Goal: Task Accomplishment & Management: Manage account settings

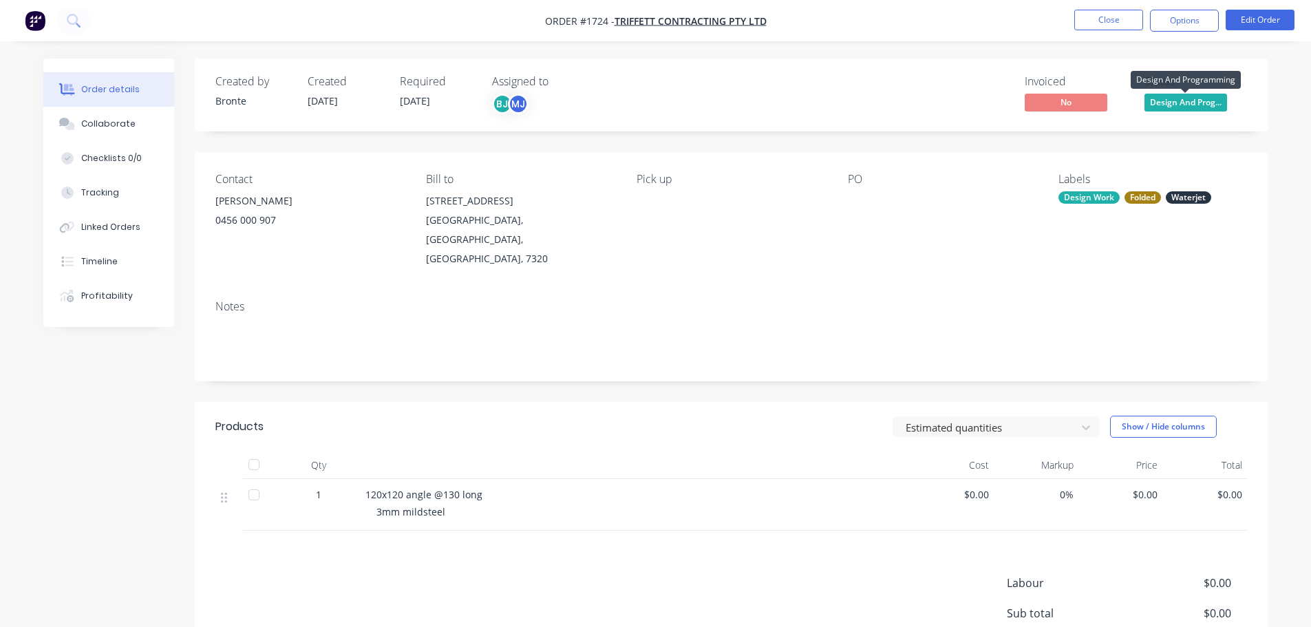
click at [1182, 106] on span "Design And Prog..." at bounding box center [1186, 102] width 83 height 17
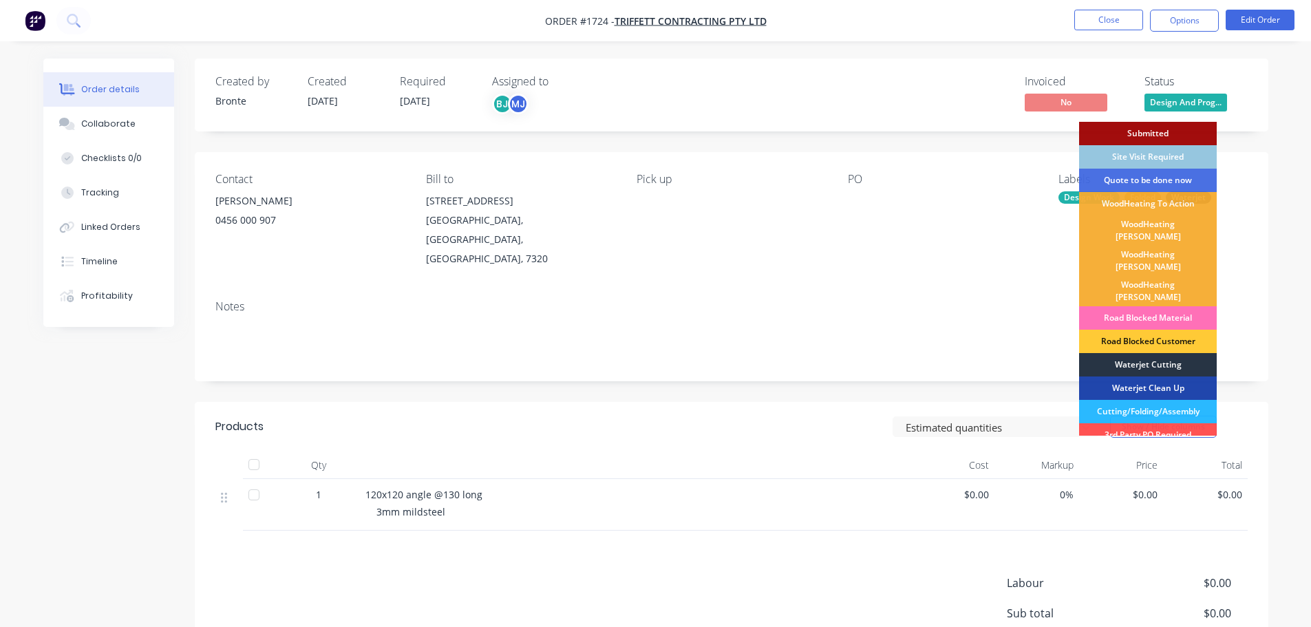
click at [1151, 353] on div "Waterjet Cutting" at bounding box center [1148, 364] width 138 height 23
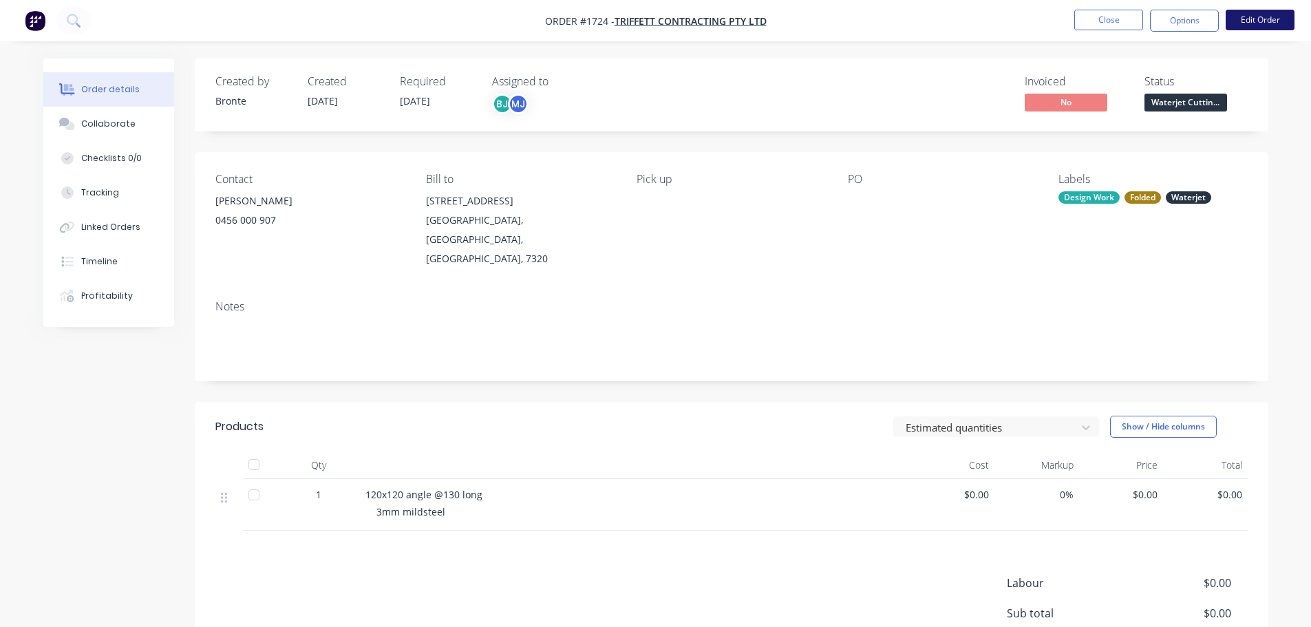
click at [1257, 12] on button "Edit Order" at bounding box center [1260, 20] width 69 height 21
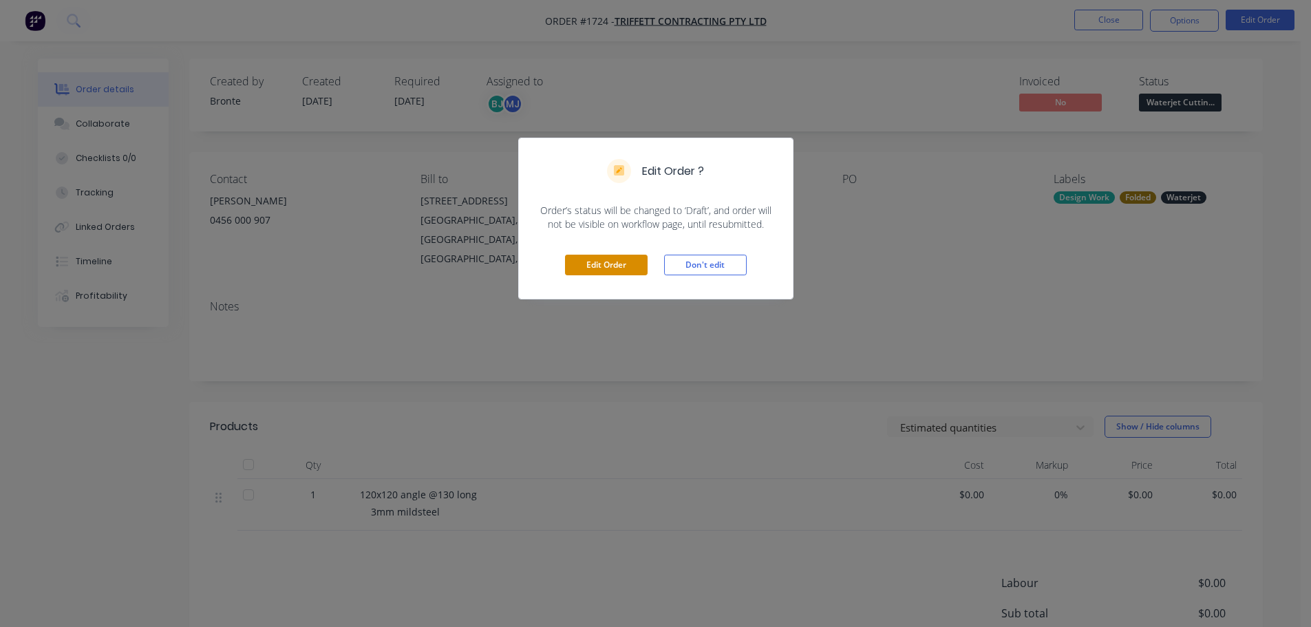
click at [604, 263] on button "Edit Order" at bounding box center [606, 265] width 83 height 21
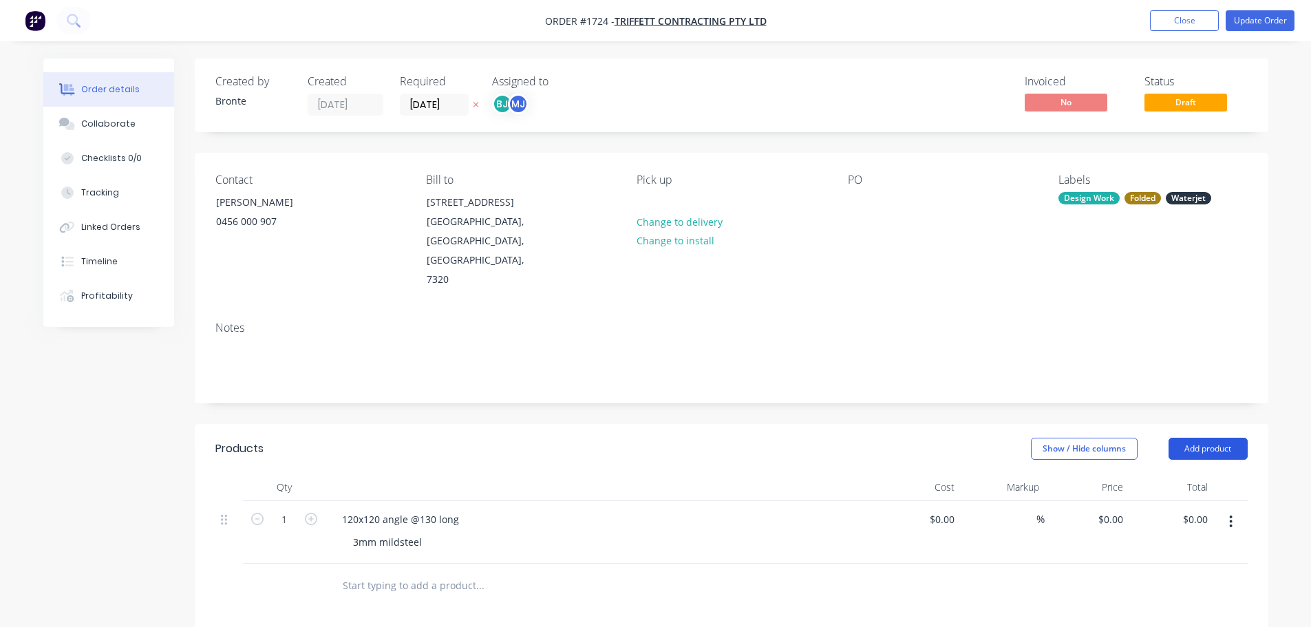
click at [1232, 438] on button "Add product" at bounding box center [1208, 449] width 79 height 22
click at [1190, 611] on div "Labour" at bounding box center [1182, 621] width 106 height 20
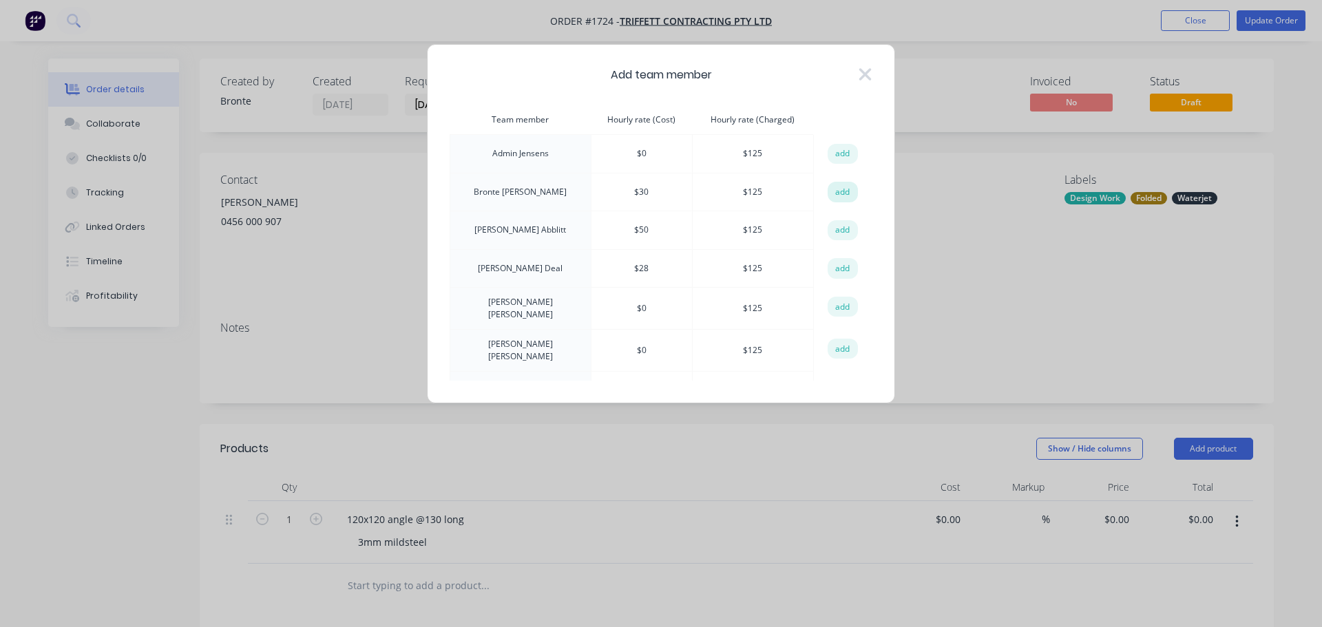
click at [846, 191] on button "add" at bounding box center [842, 192] width 30 height 21
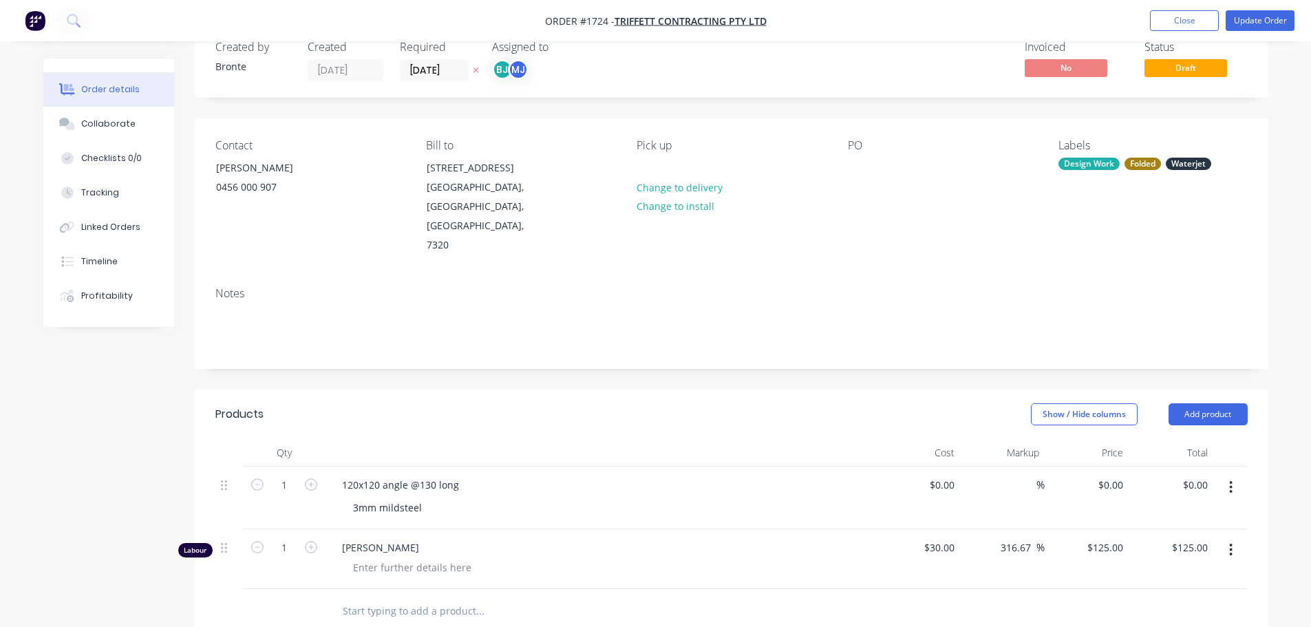
scroll to position [69, 0]
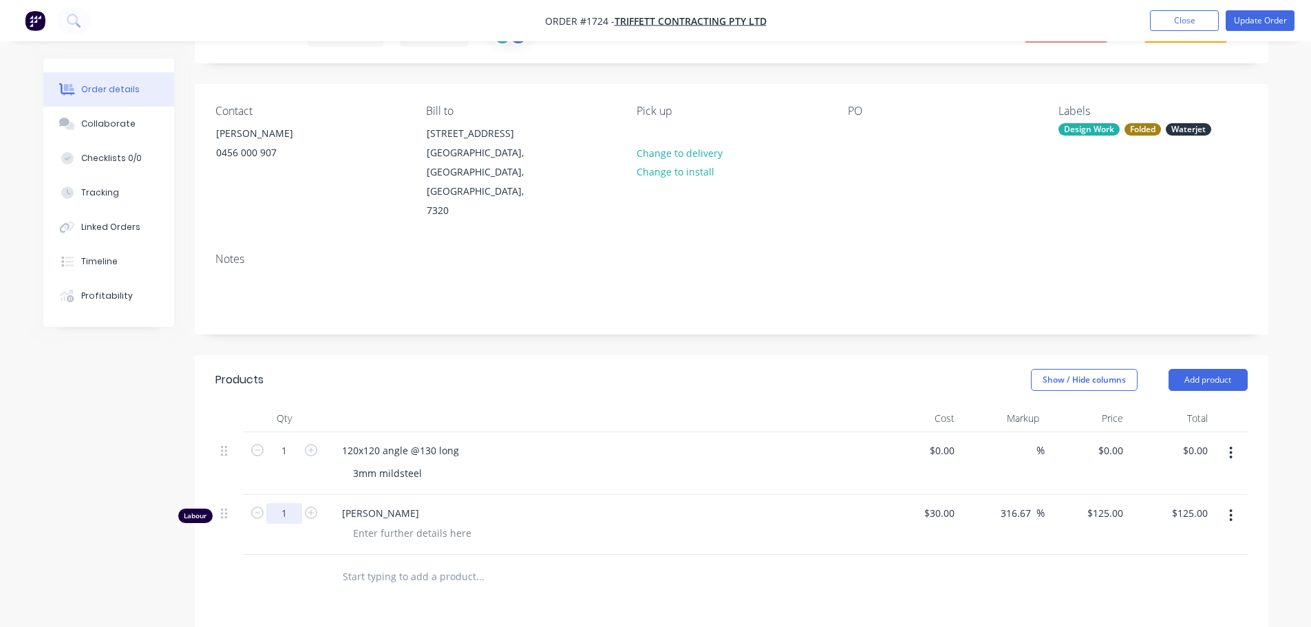
click at [295, 503] on input "1" at bounding box center [284, 513] width 36 height 21
type input "0.25"
type input "$31.25"
click at [460, 523] on div at bounding box center [412, 533] width 140 height 20
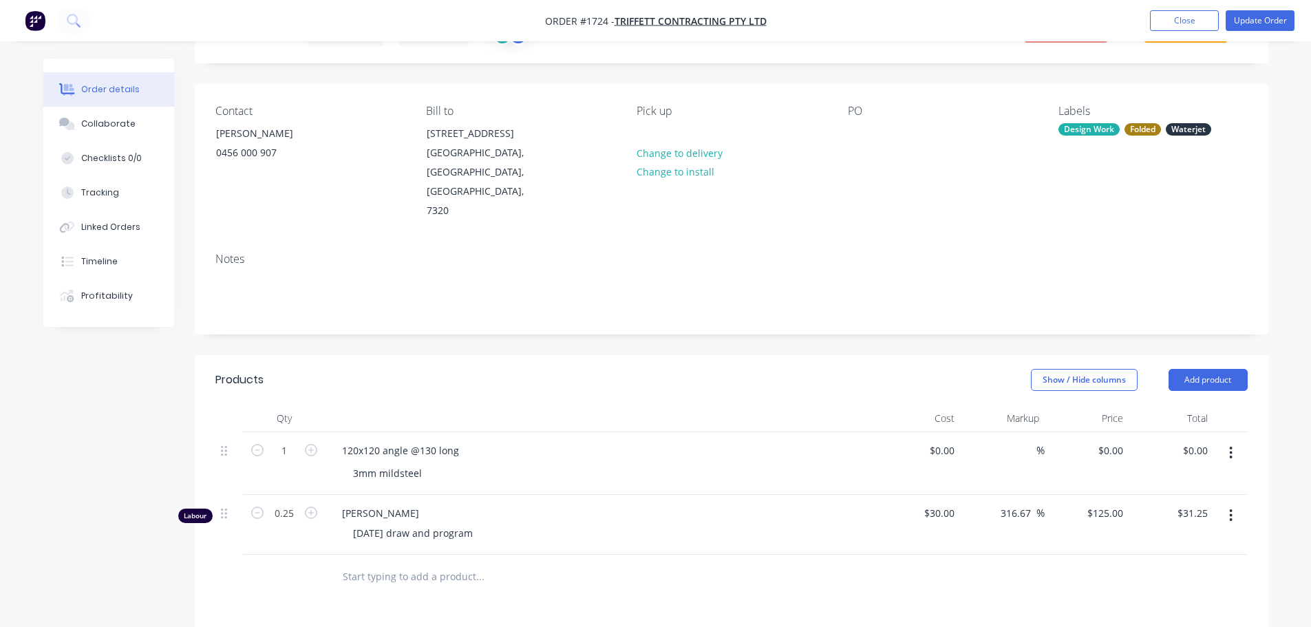
click at [610, 369] on div "Show / Hide columns Add product" at bounding box center [840, 380] width 813 height 22
click at [1260, 19] on button "Update Order" at bounding box center [1260, 20] width 69 height 21
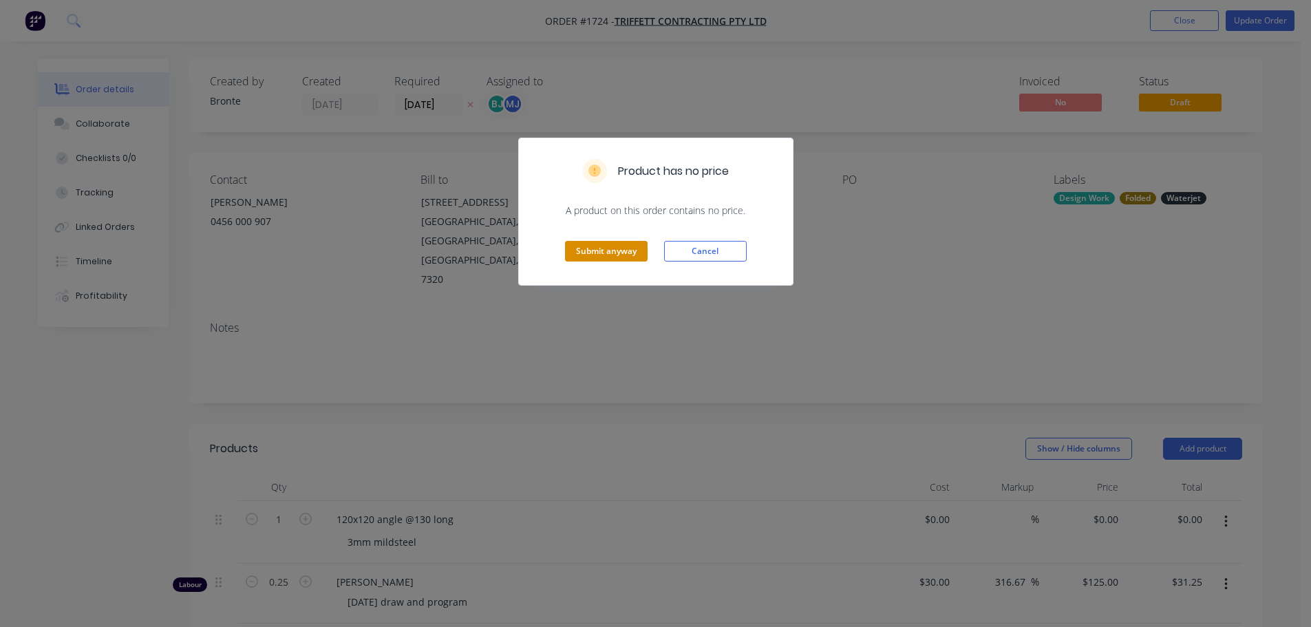
click at [622, 253] on button "Submit anyway" at bounding box center [606, 251] width 83 height 21
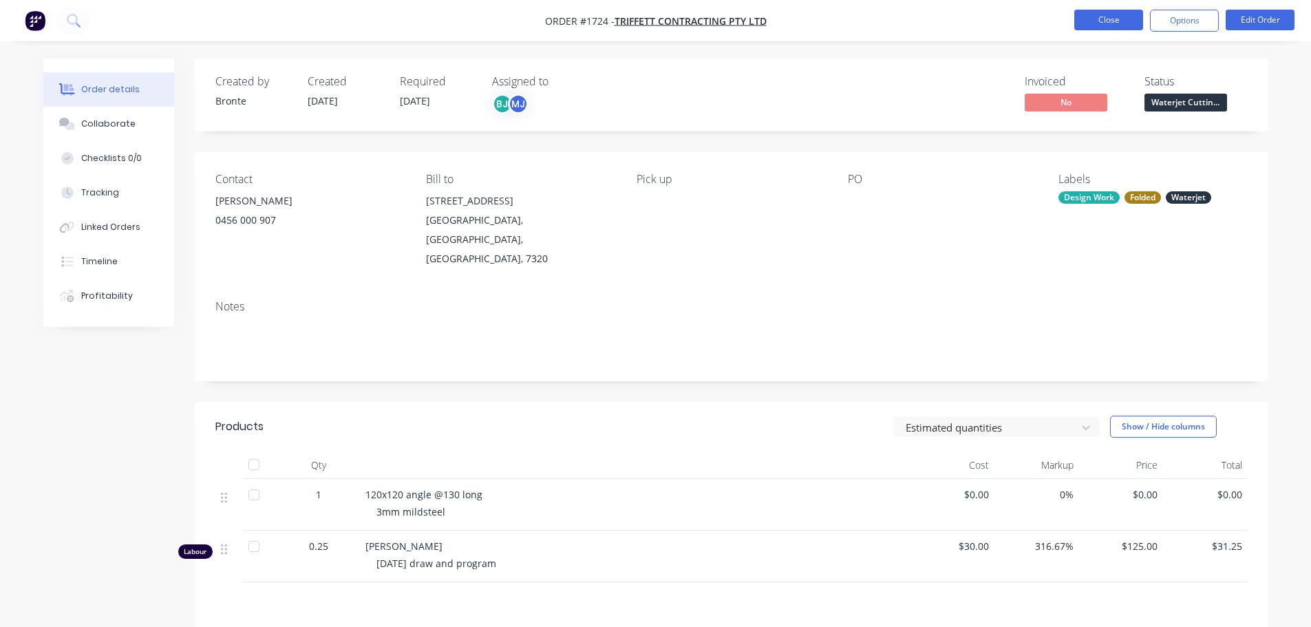
click at [1134, 12] on button "Close" at bounding box center [1108, 20] width 69 height 21
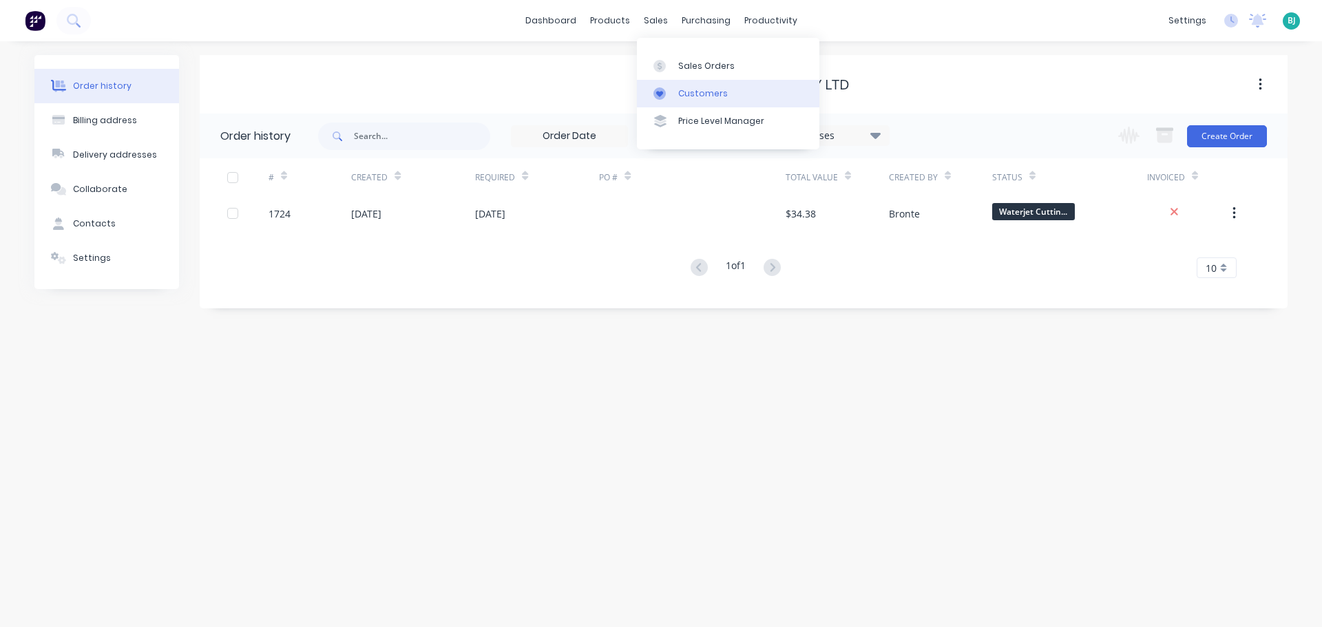
click at [685, 97] on div "Customers" at bounding box center [703, 93] width 50 height 12
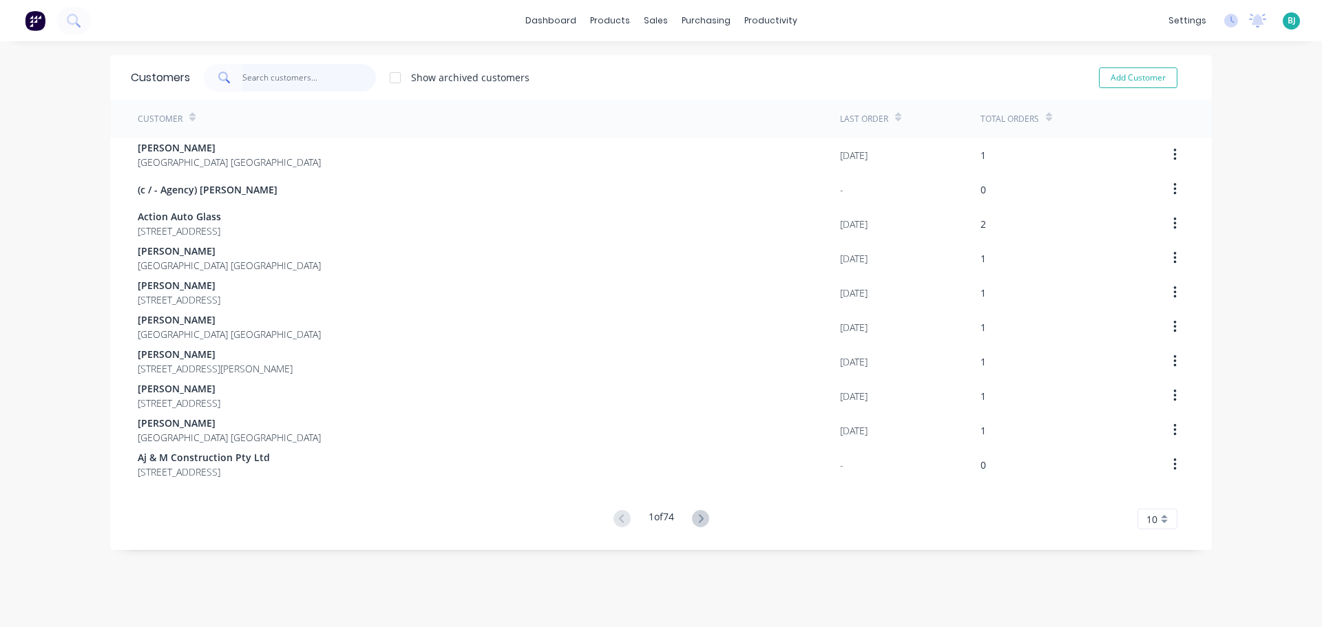
click at [317, 78] on input "text" at bounding box center [309, 78] width 134 height 28
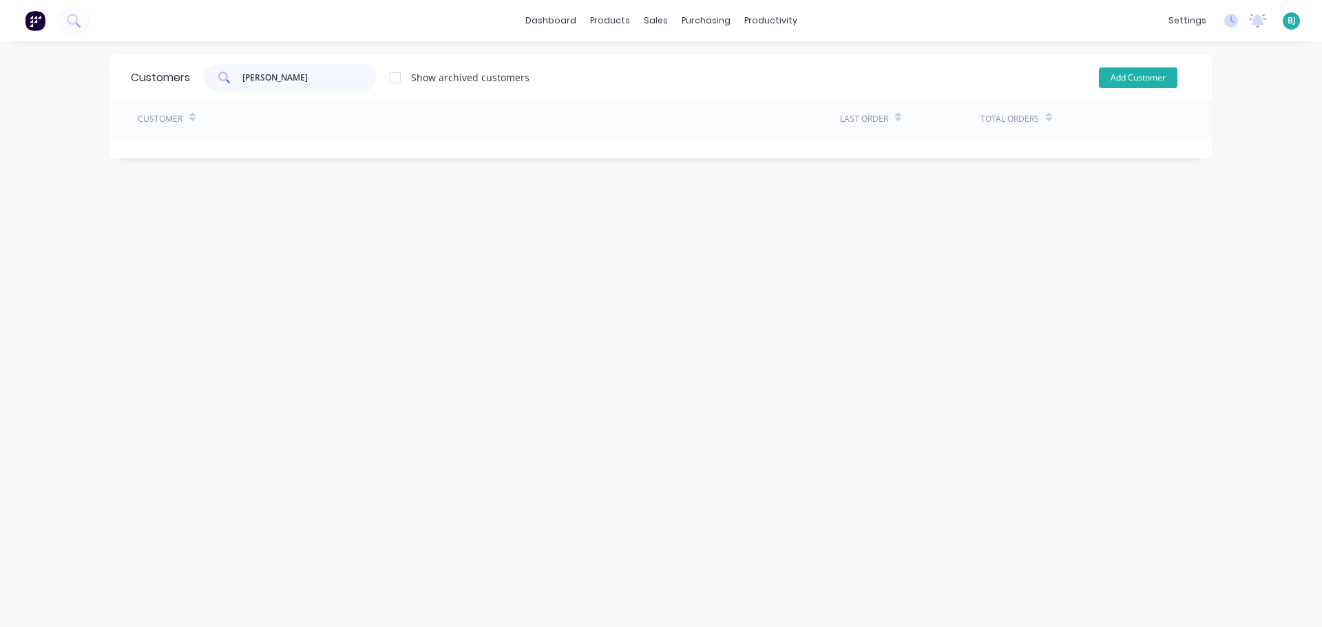
type input "[PERSON_NAME]"
click at [1114, 81] on button "Add Customer" at bounding box center [1137, 77] width 78 height 21
select select "AU"
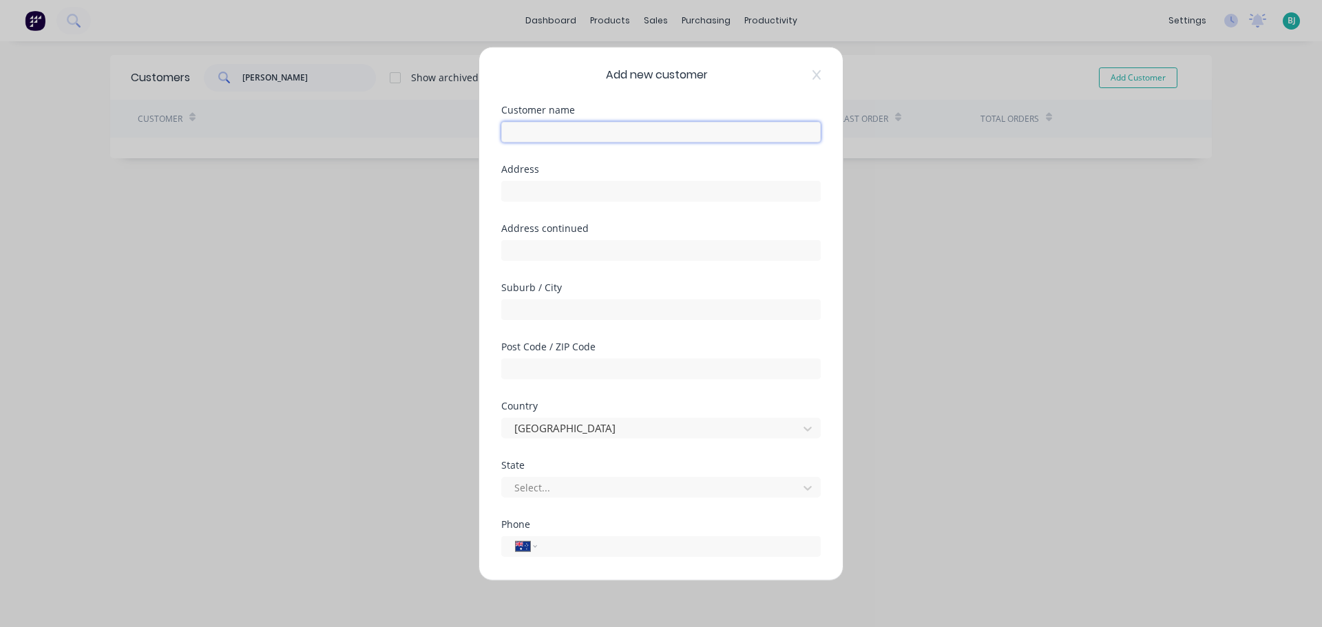
click at [604, 121] on input "text" at bounding box center [660, 131] width 319 height 21
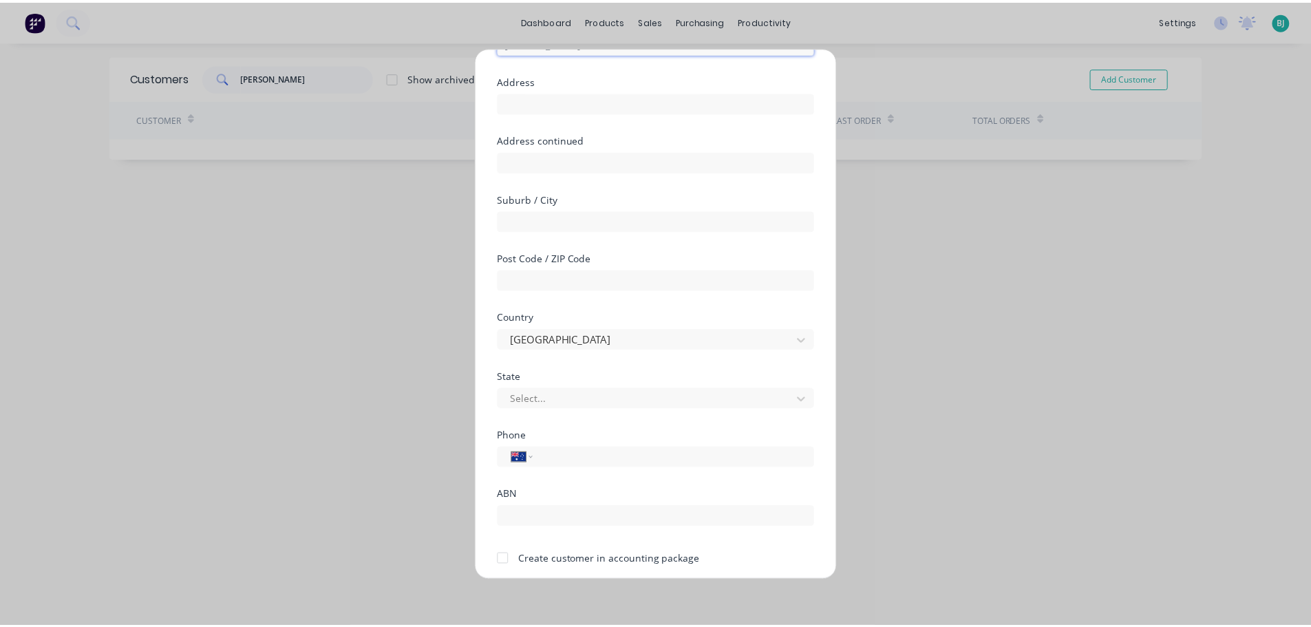
scroll to position [139, 0]
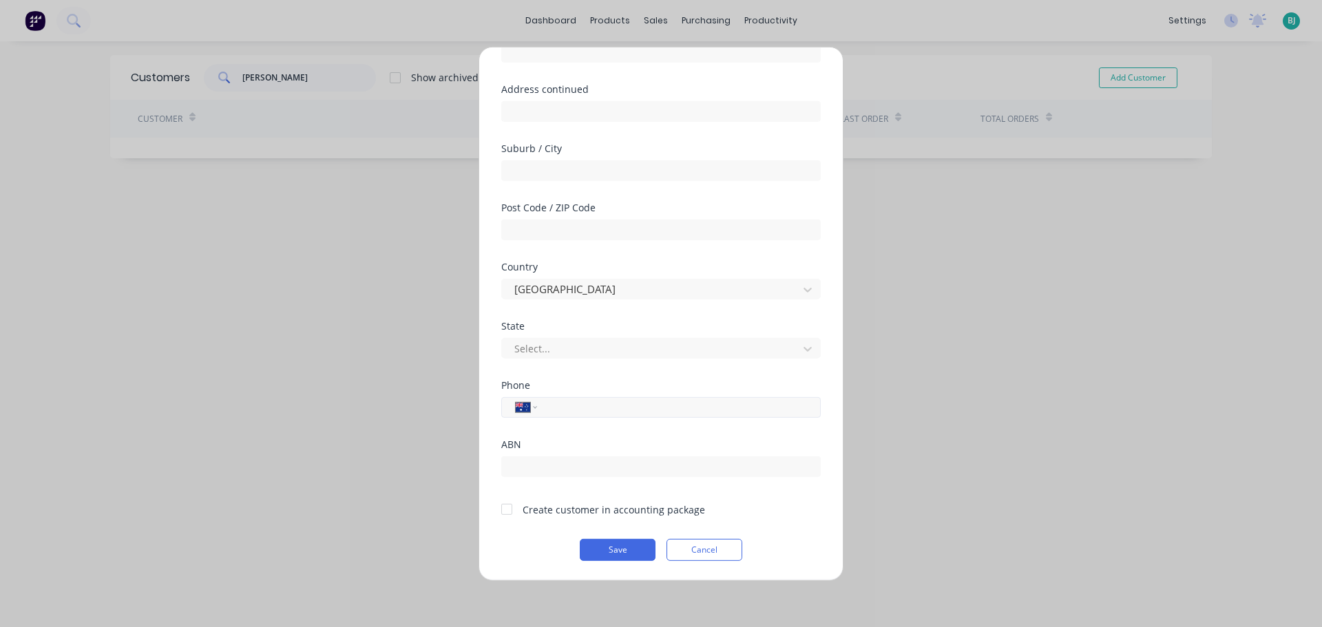
type input "[PERSON_NAME]"
click at [582, 402] on input "tel" at bounding box center [675, 407] width 259 height 16
type input "0402 890 354"
click at [636, 349] on div at bounding box center [652, 348] width 278 height 17
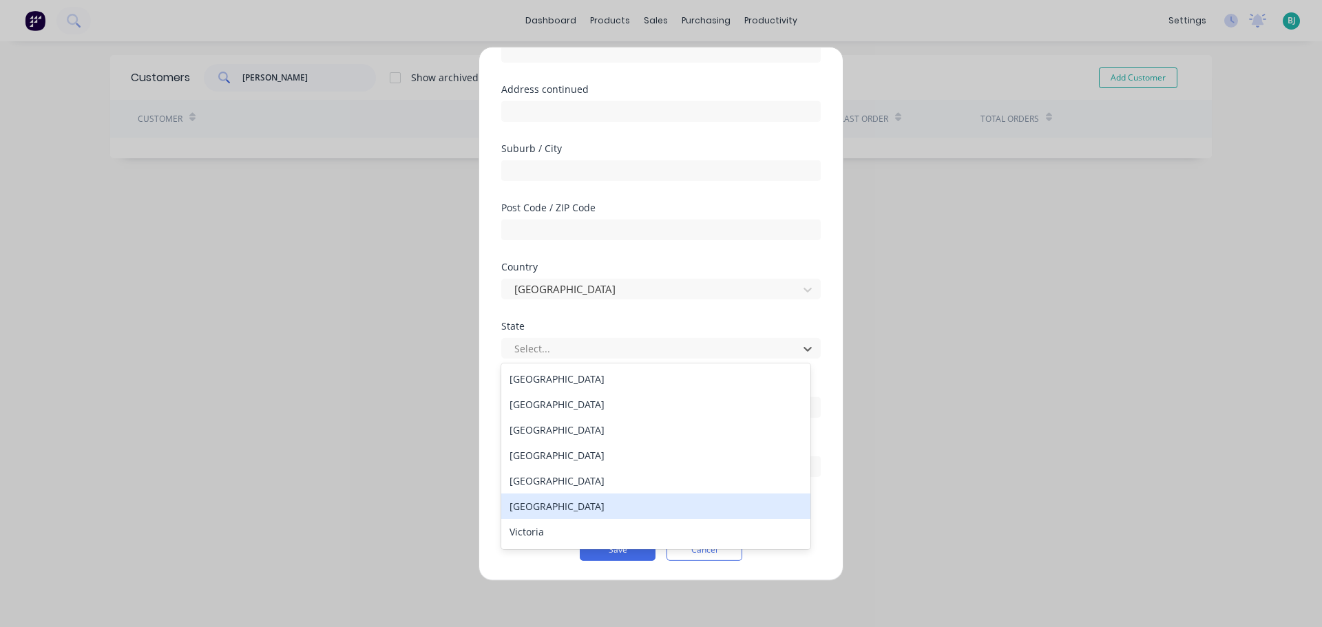
click at [547, 507] on div "[GEOGRAPHIC_DATA]" at bounding box center [655, 505] width 309 height 25
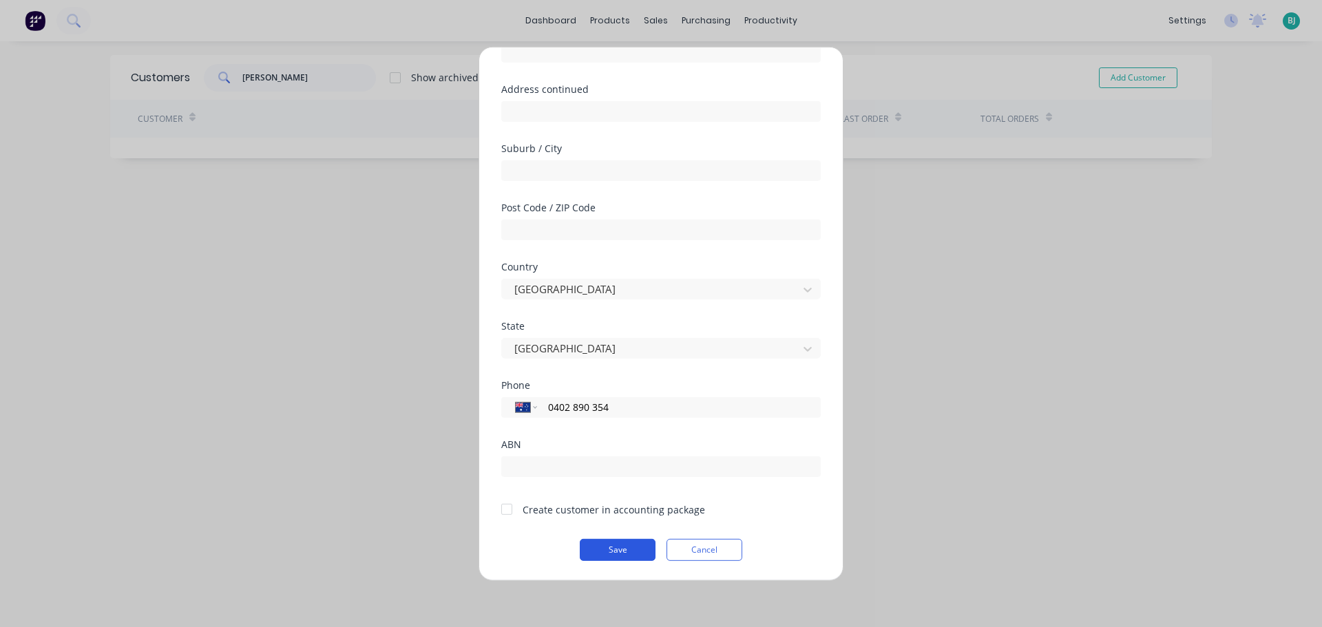
click at [615, 553] on button "Save" at bounding box center [618, 549] width 76 height 22
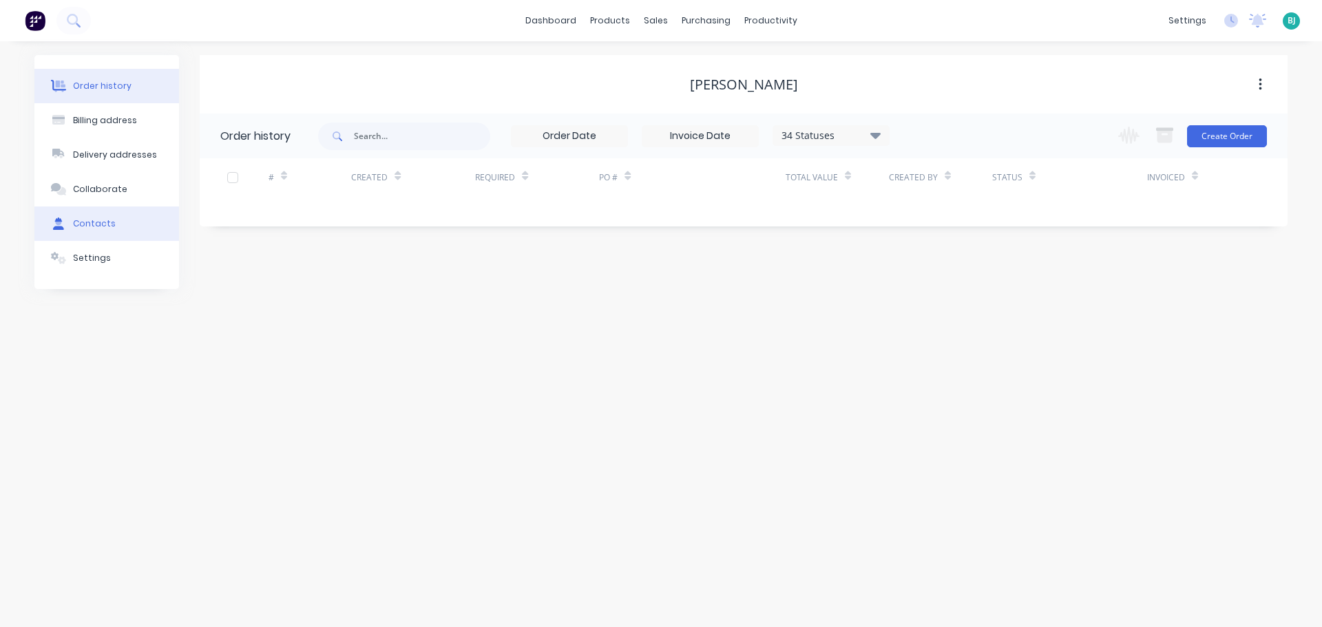
click at [138, 220] on button "Contacts" at bounding box center [106, 223] width 145 height 34
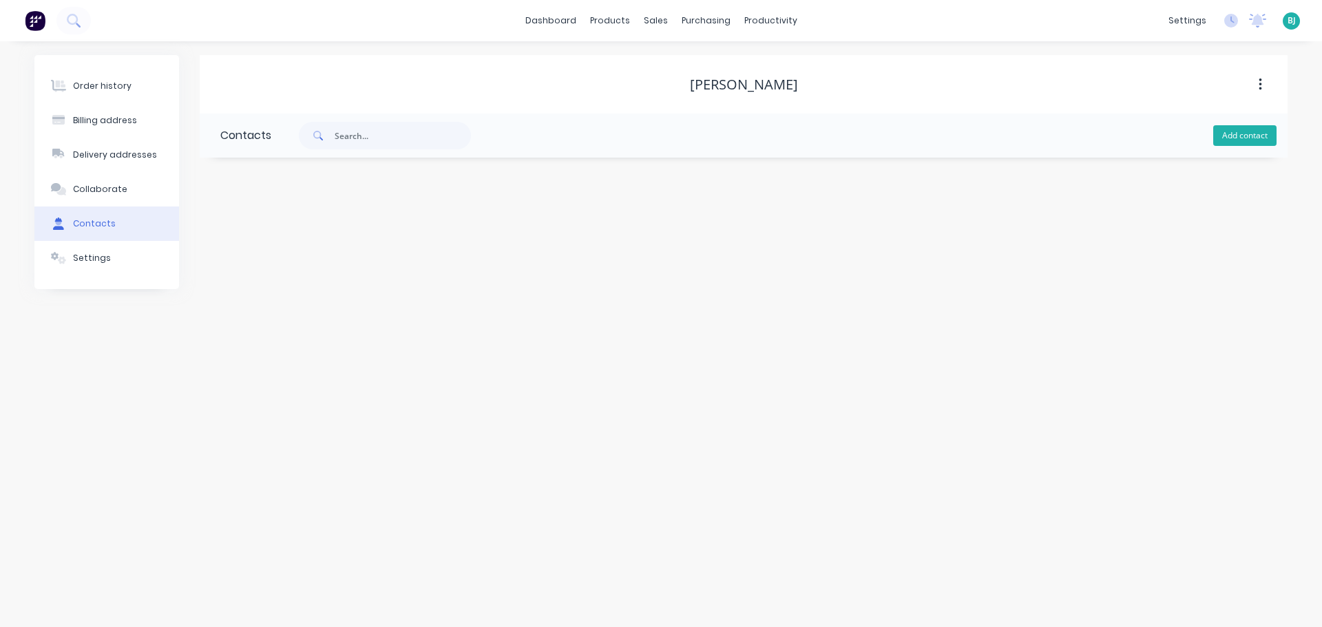
click at [1236, 127] on button "Add contact" at bounding box center [1244, 135] width 63 height 21
select select "AU"
click at [310, 230] on input "text" at bounding box center [332, 236] width 225 height 21
type input "[PERSON_NAME]"
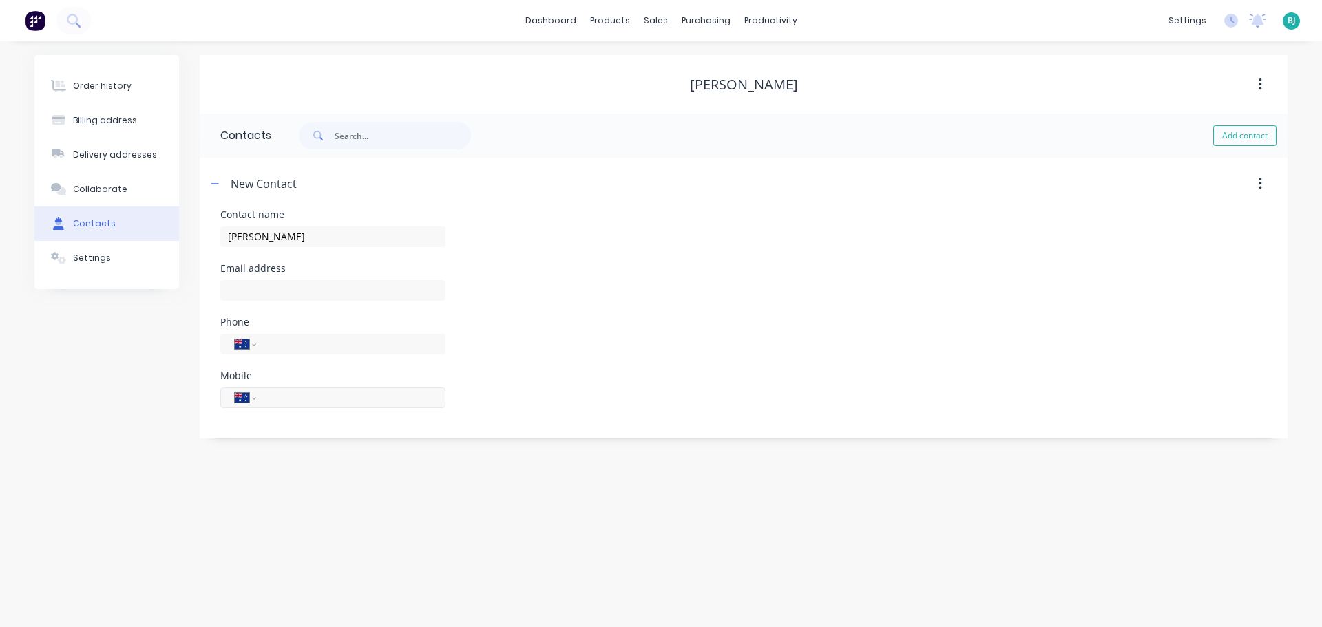
click at [330, 393] on input "tel" at bounding box center [348, 398] width 165 height 16
select select "AU"
click at [330, 393] on input "tel" at bounding box center [348, 398] width 165 height 16
type input "0402 890 354"
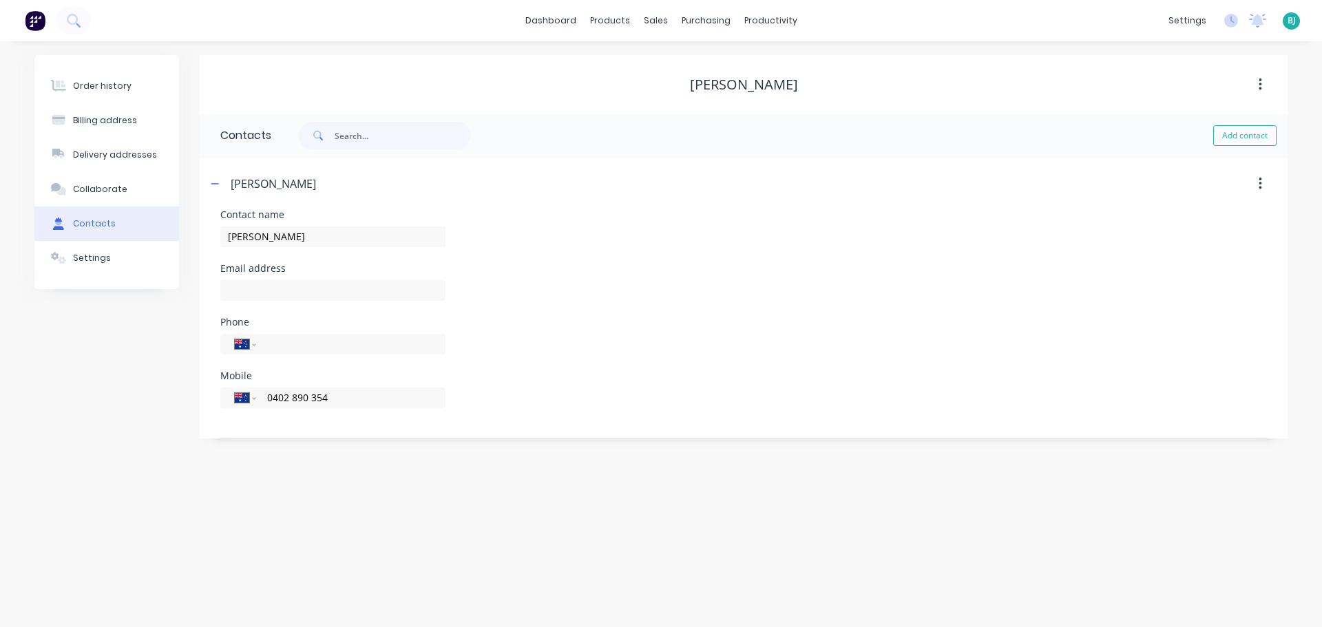
click at [703, 328] on div "Phone International [GEOGRAPHIC_DATA] [GEOGRAPHIC_DATA] [GEOGRAPHIC_DATA] [GEOG…" at bounding box center [743, 344] width 1046 height 54
click at [215, 184] on icon "button" at bounding box center [215, 183] width 8 height 1
click at [119, 81] on div "Order history" at bounding box center [102, 86] width 59 height 12
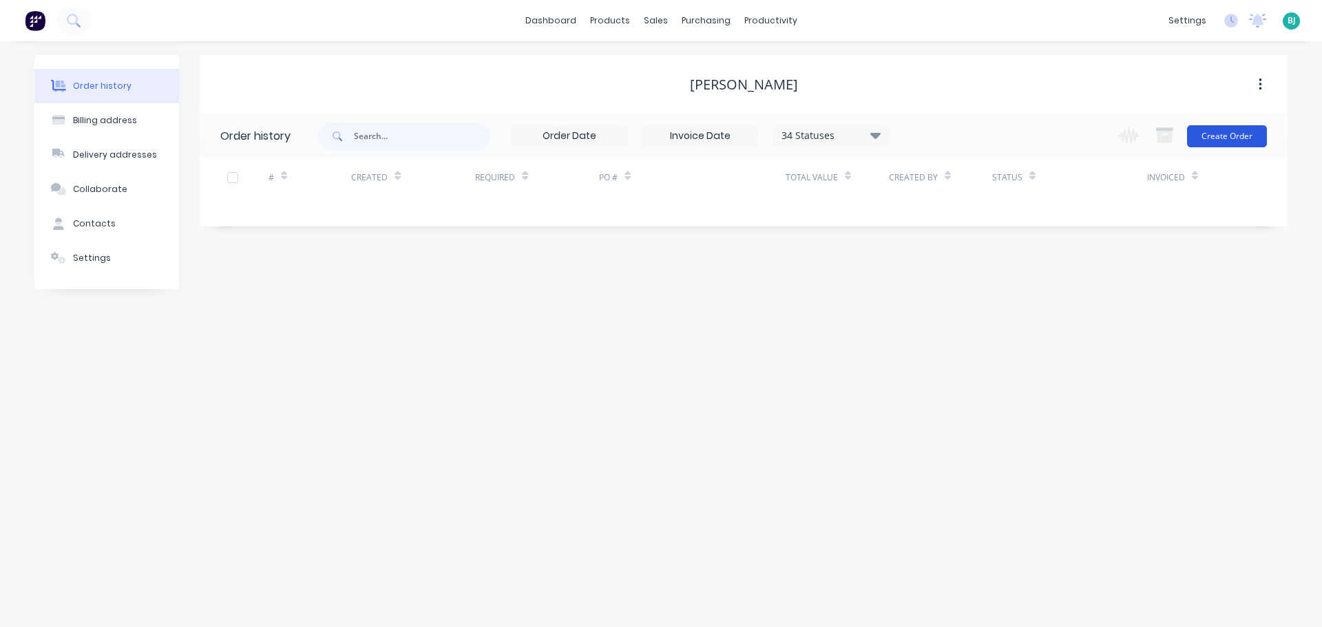
click at [1229, 136] on button "Create Order" at bounding box center [1227, 136] width 80 height 22
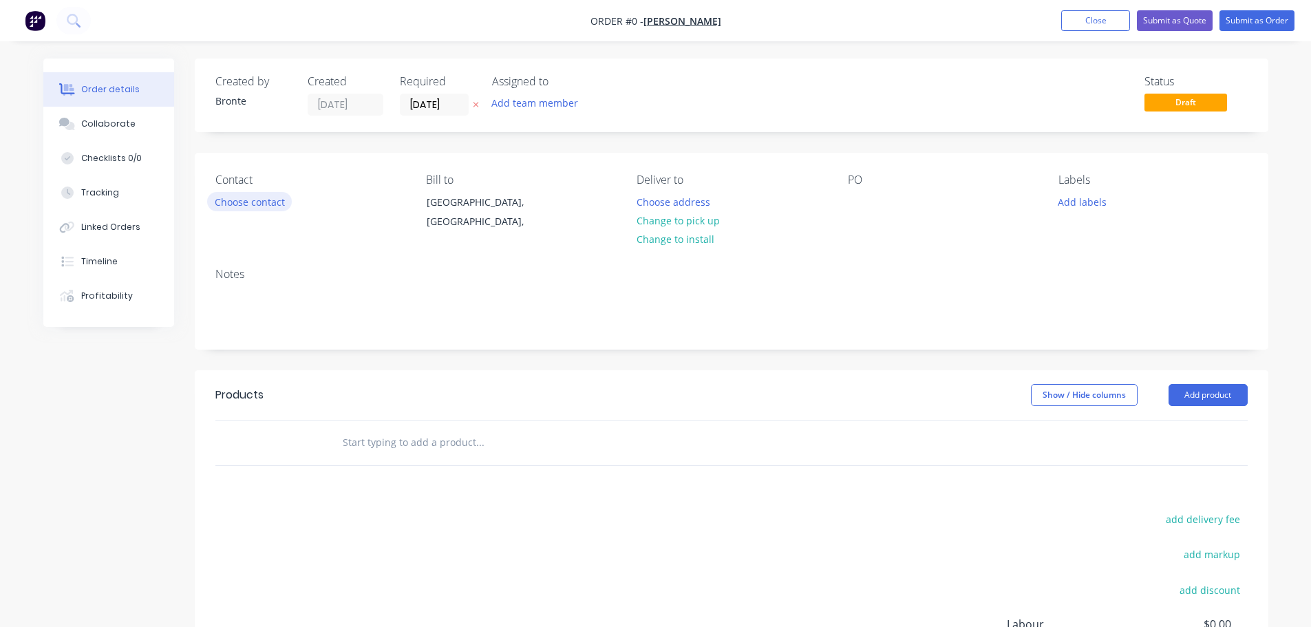
click at [266, 204] on button "Choose contact" at bounding box center [249, 201] width 85 height 19
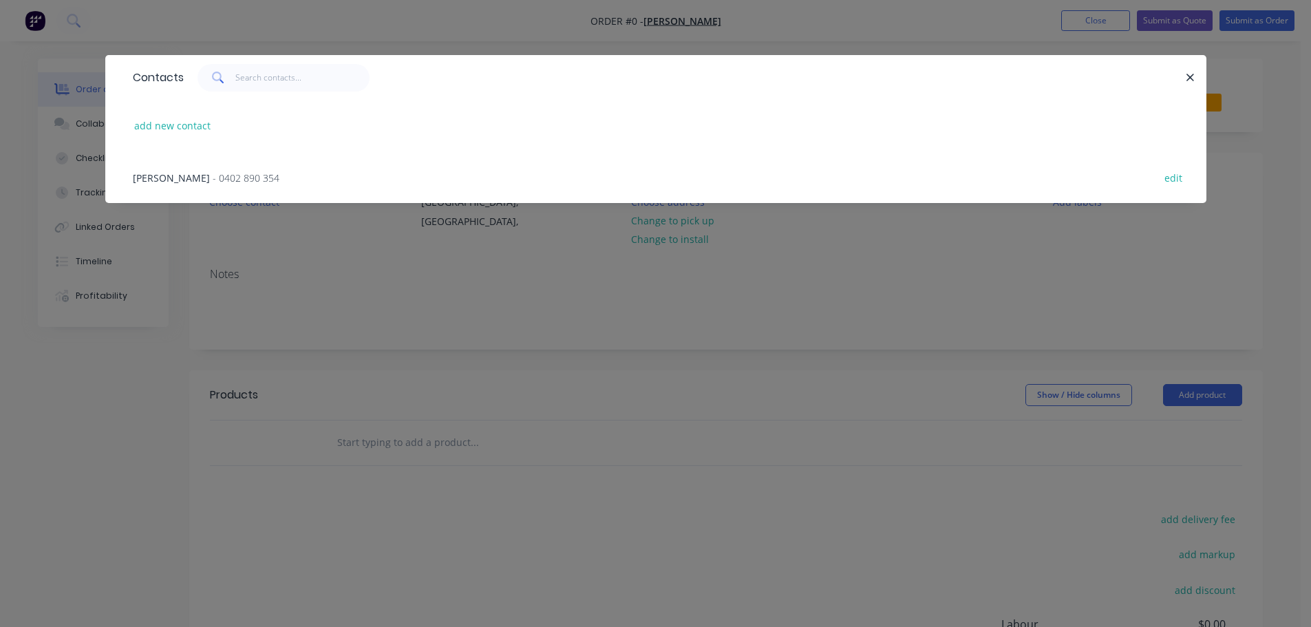
click at [248, 181] on span "- 0402 890 354" at bounding box center [246, 177] width 67 height 13
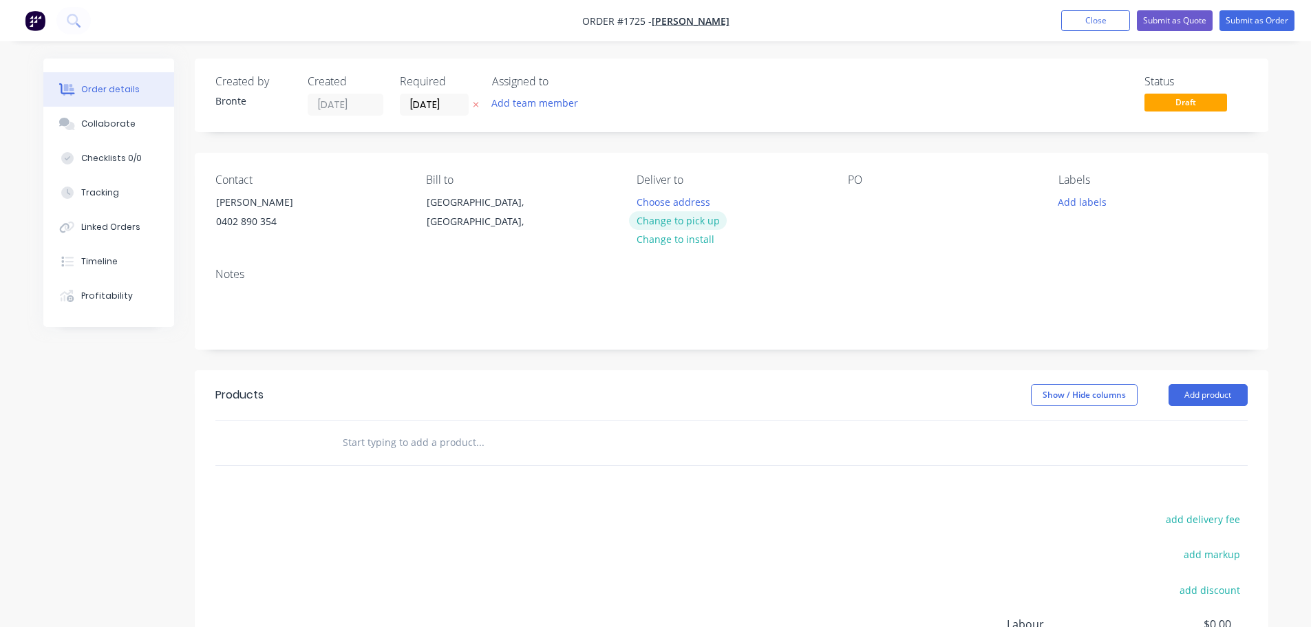
click at [703, 220] on button "Change to pick up" at bounding box center [678, 220] width 98 height 19
click at [456, 103] on input "[DATE]" at bounding box center [434, 104] width 67 height 21
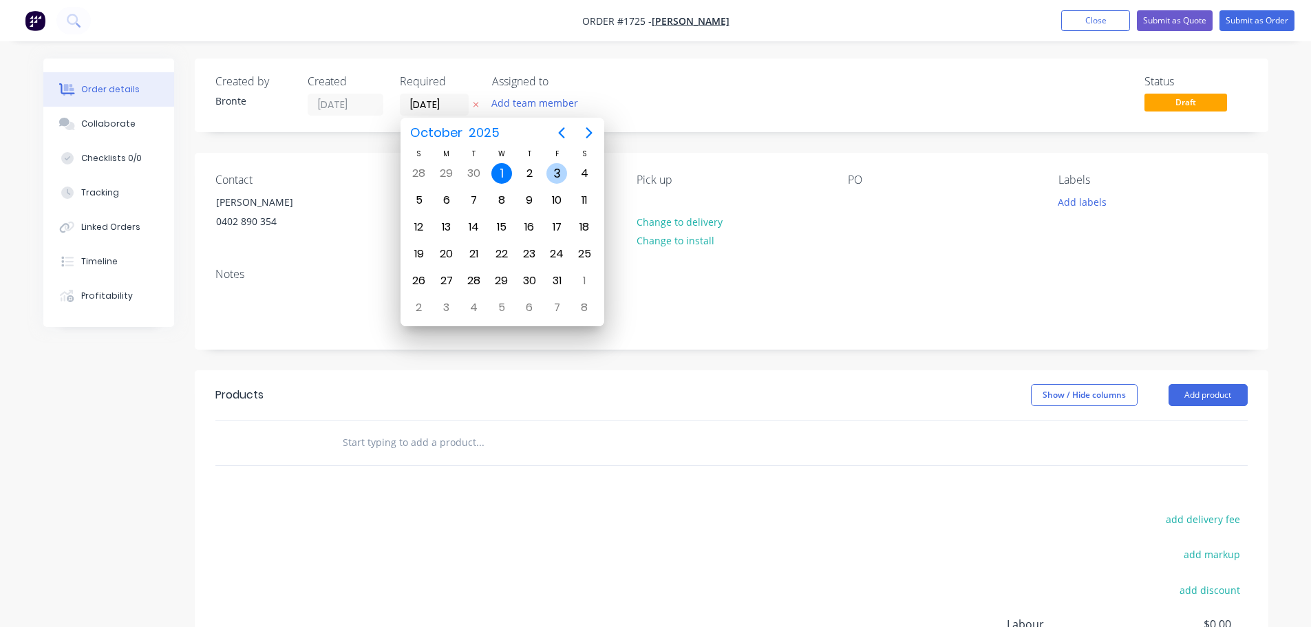
click at [553, 178] on div "3" at bounding box center [556, 173] width 21 height 21
type input "[DATE]"
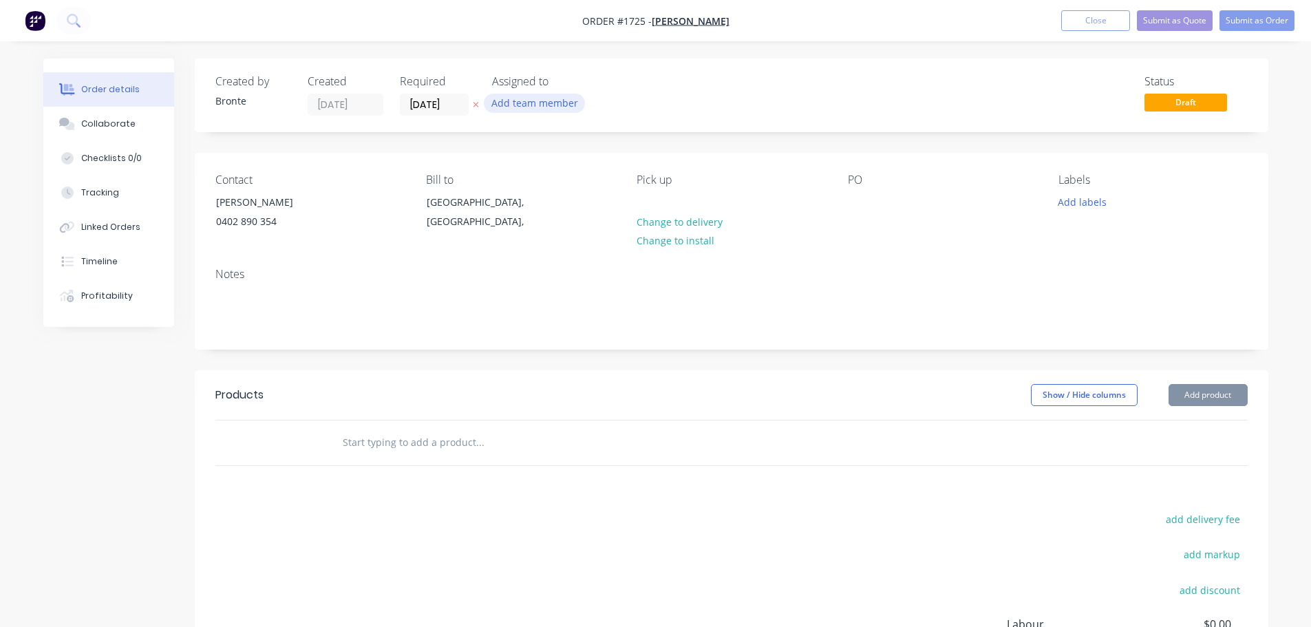
click at [549, 97] on button "Add team member" at bounding box center [534, 103] width 101 height 19
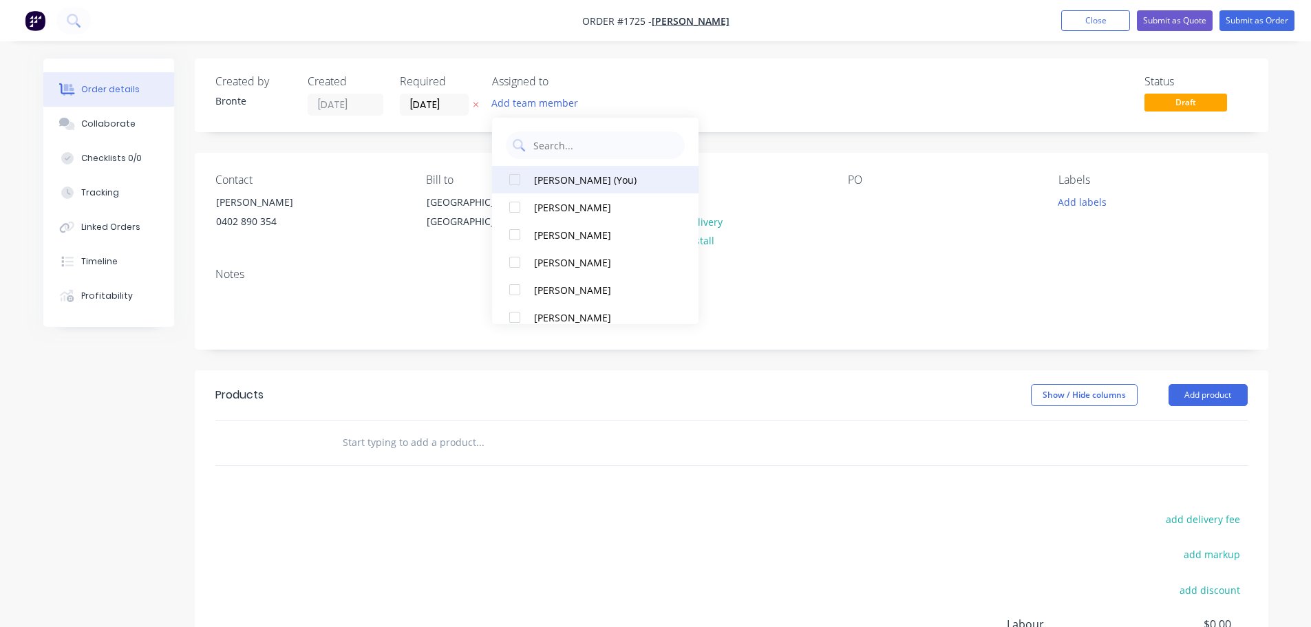
click at [519, 179] on div at bounding box center [515, 180] width 28 height 28
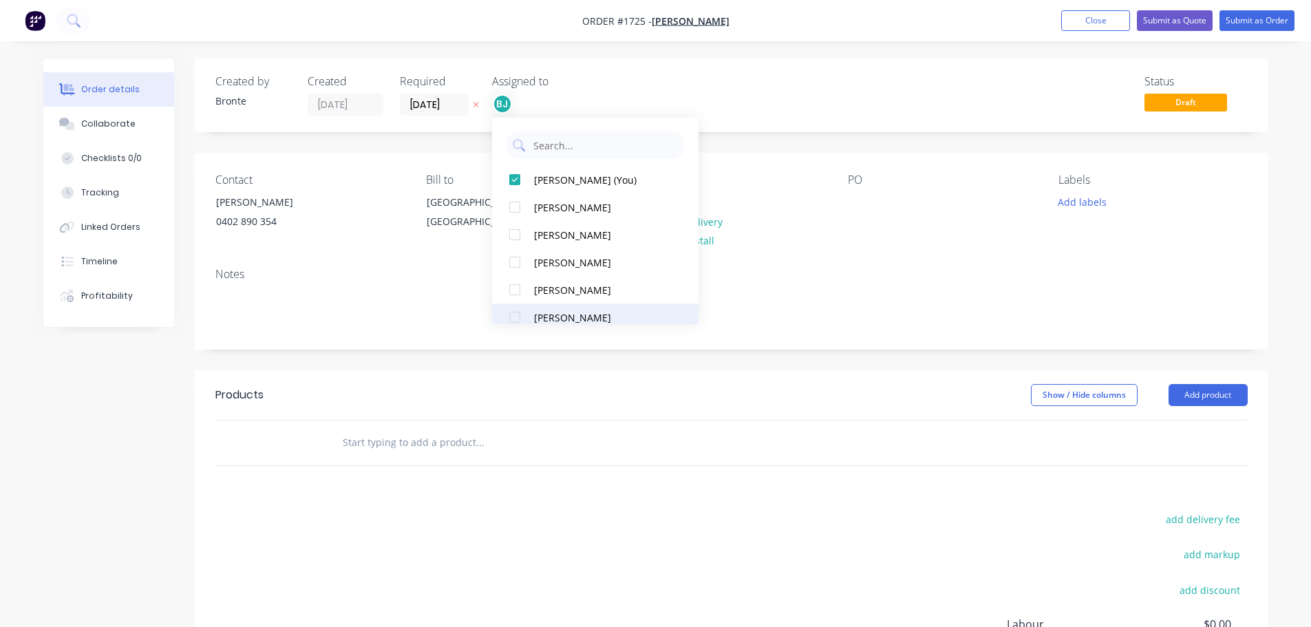
click at [514, 314] on div at bounding box center [515, 318] width 28 height 28
click at [829, 107] on div "Status Draft" at bounding box center [939, 95] width 618 height 41
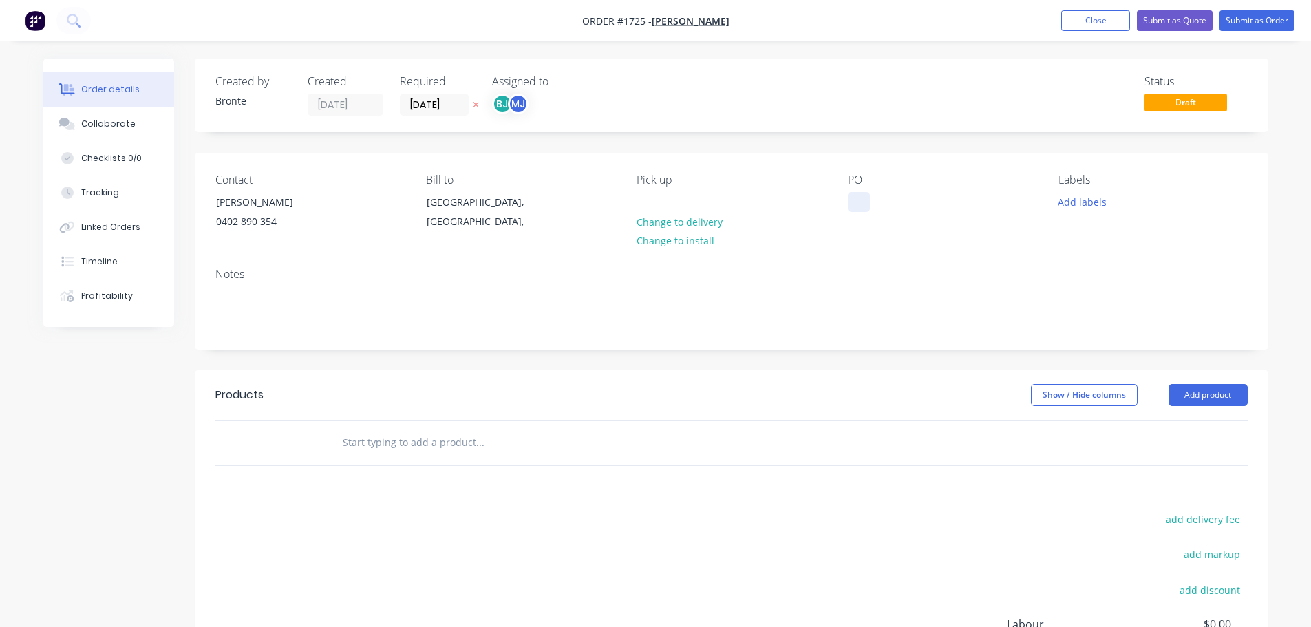
click at [855, 204] on div at bounding box center [859, 202] width 22 height 20
click at [1092, 202] on button "Add labels" at bounding box center [1082, 201] width 63 height 19
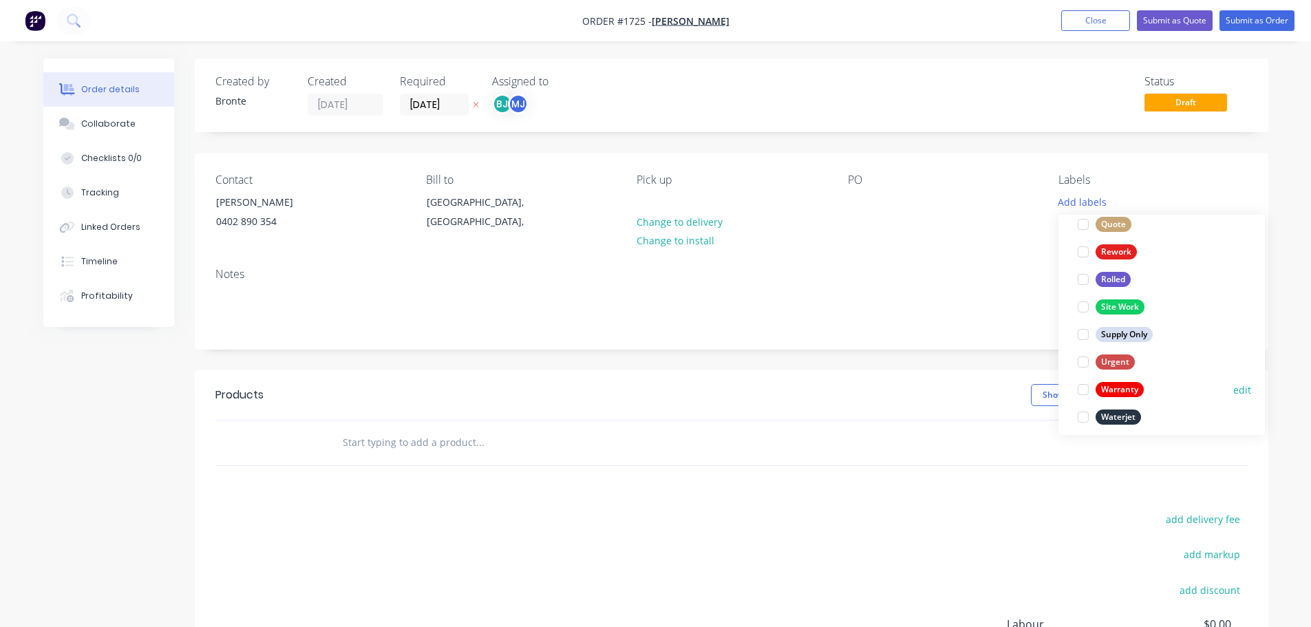
scroll to position [661, 0]
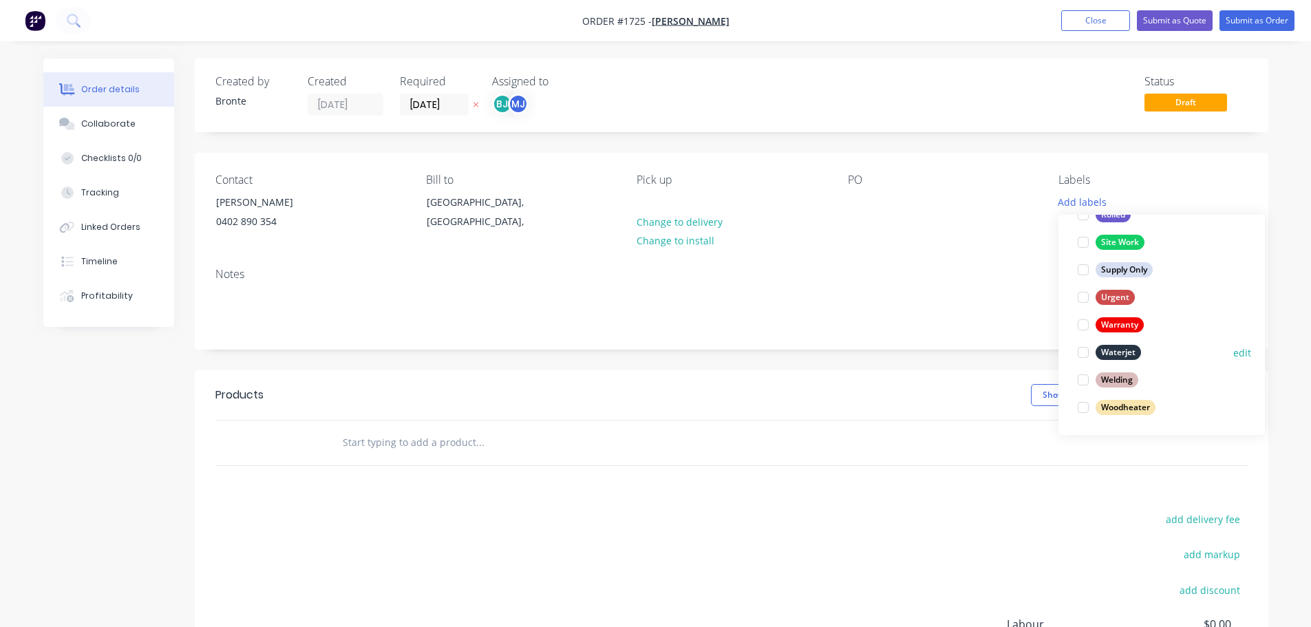
click at [1087, 350] on div at bounding box center [1084, 353] width 28 height 28
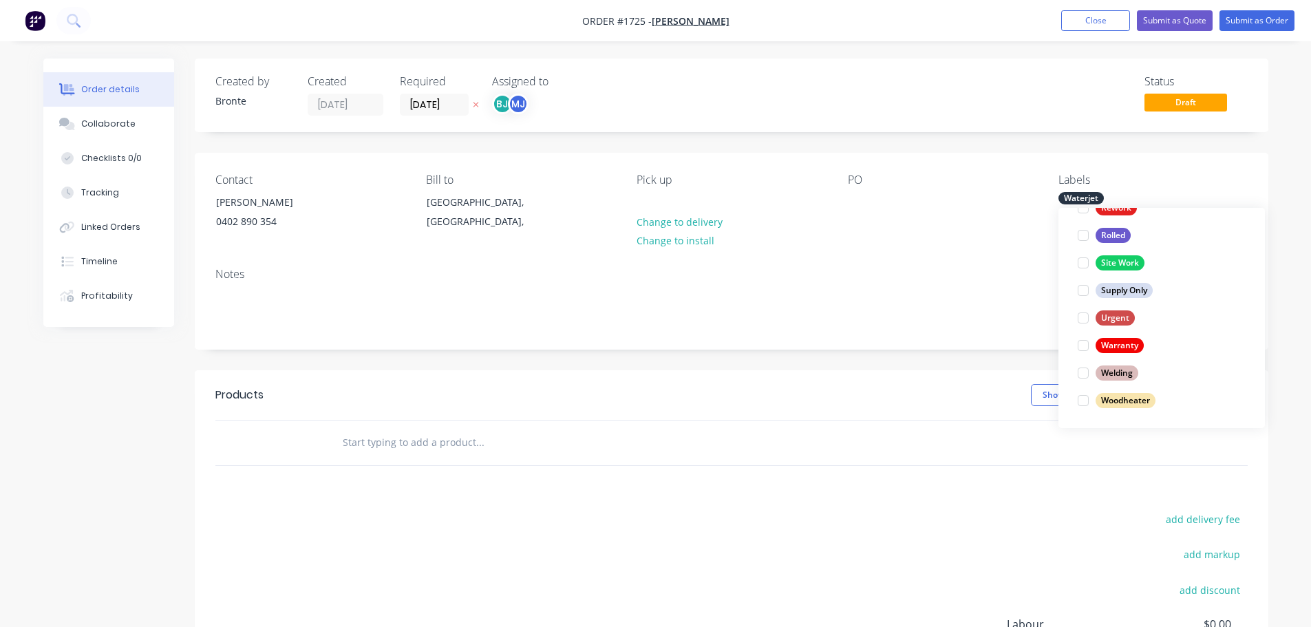
drag, startPoint x: 1085, startPoint y: 399, endPoint x: 1094, endPoint y: 361, distance: 38.9
click at [1085, 400] on div at bounding box center [1084, 401] width 28 height 28
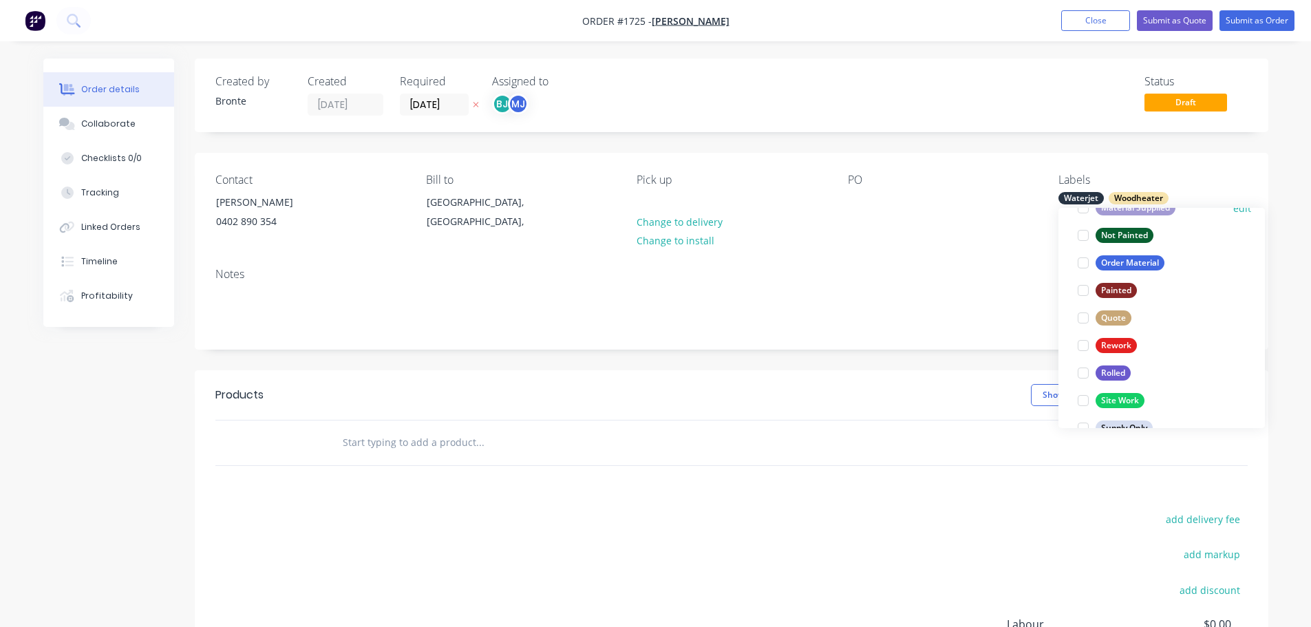
scroll to position [619, 0]
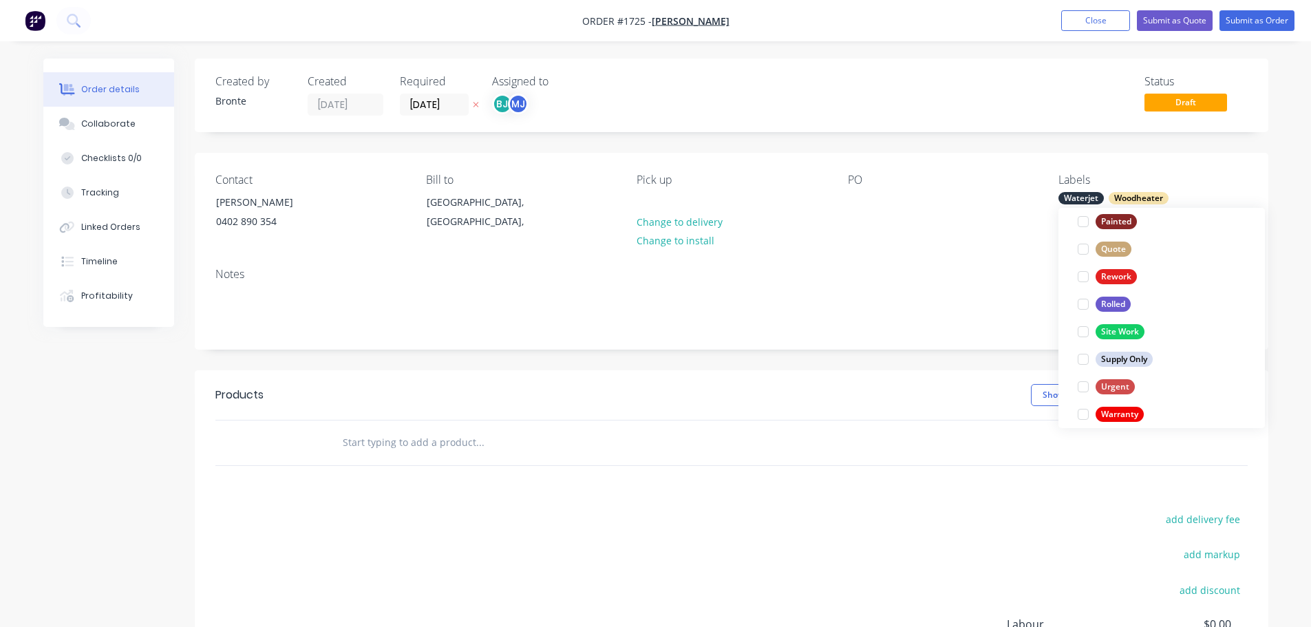
click at [1087, 359] on div at bounding box center [1084, 360] width 28 height 28
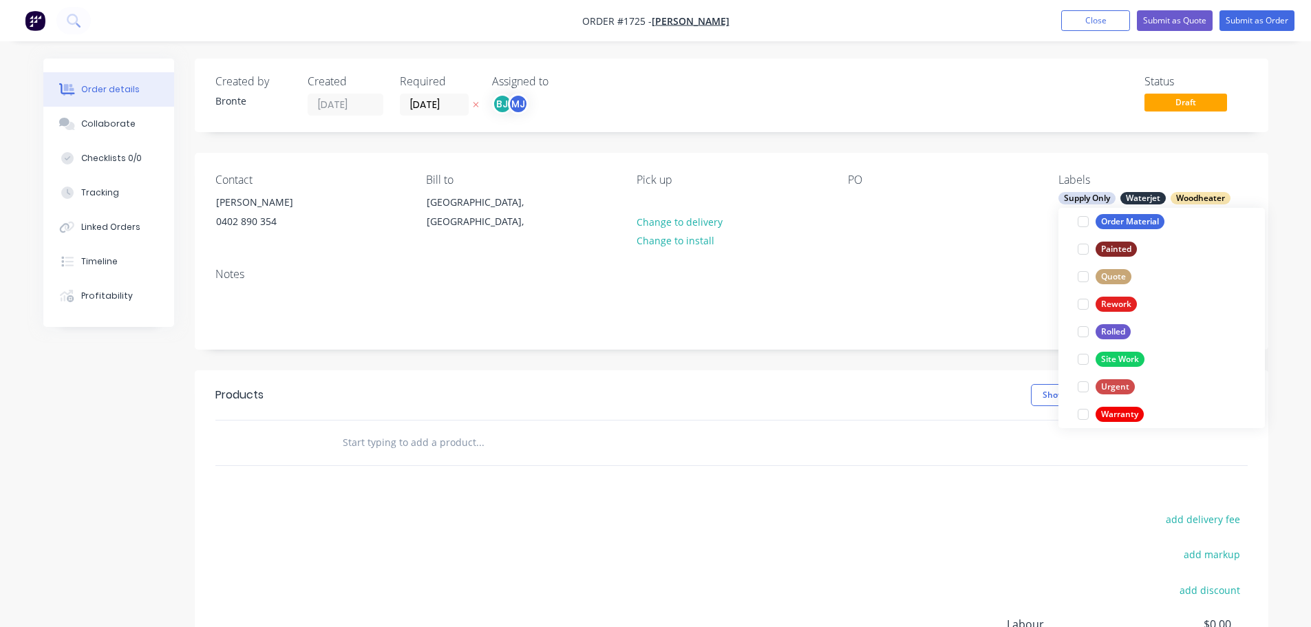
scroll to position [0, 0]
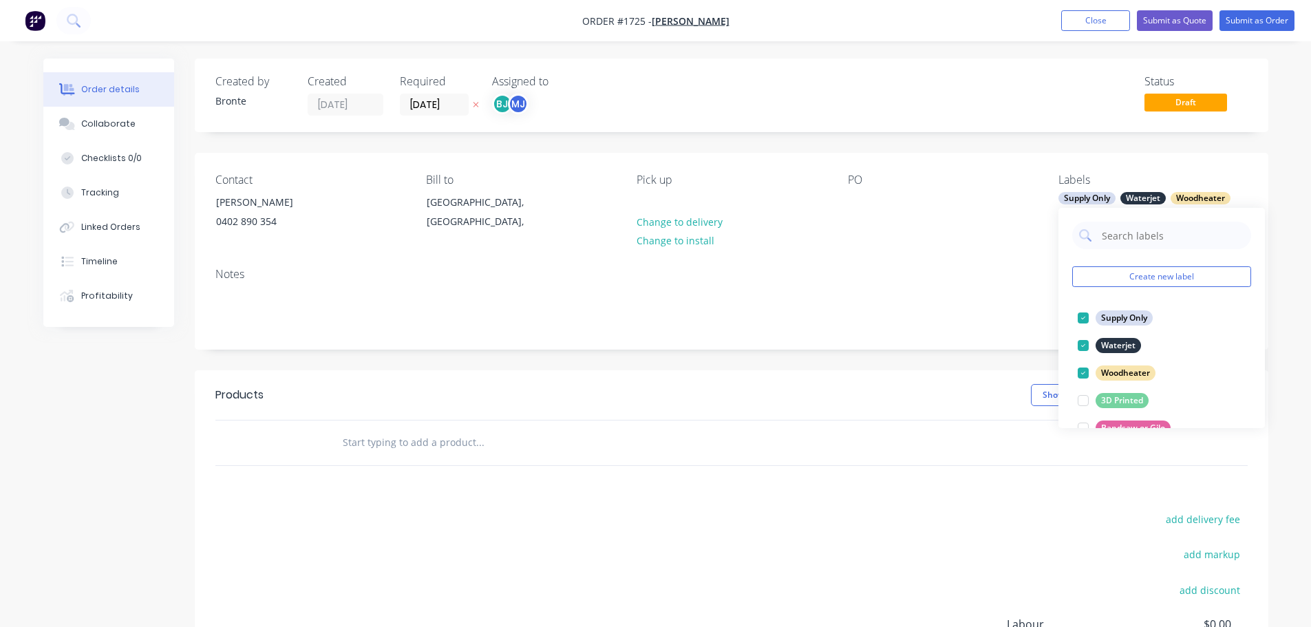
click at [1285, 237] on div "Order details Collaborate Checklists 0/0 Tracking Linked Orders Timeline Profit…" at bounding box center [655, 408] width 1311 height 817
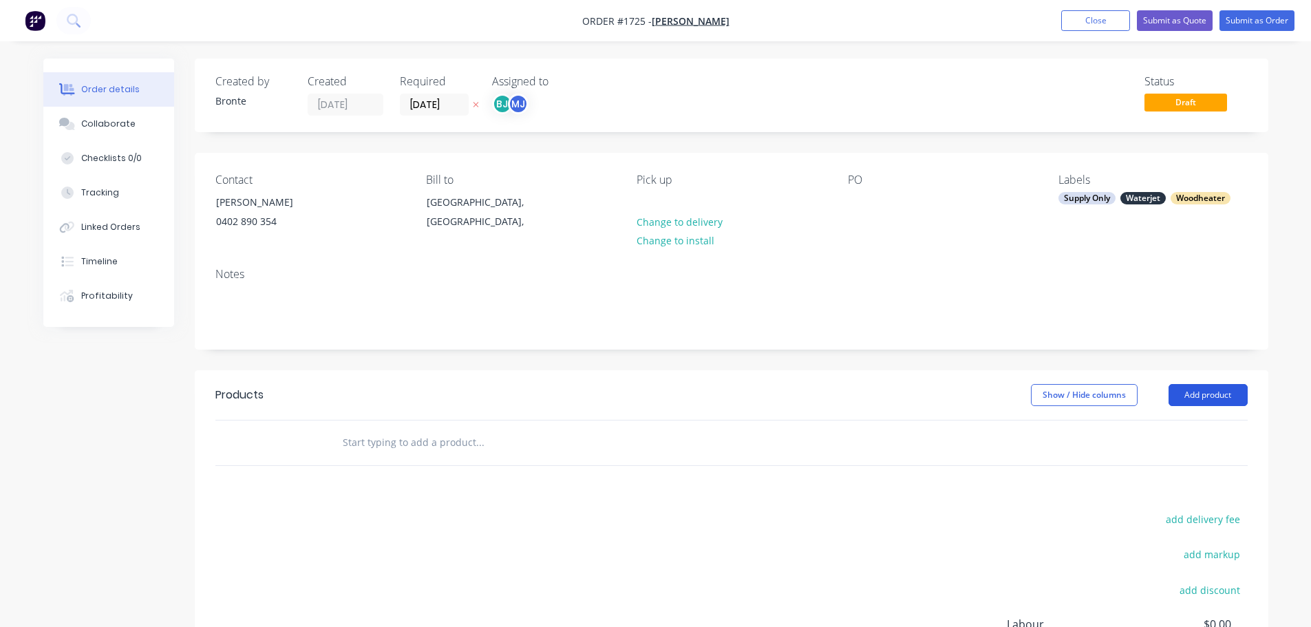
click at [1200, 389] on button "Add product" at bounding box center [1208, 395] width 79 height 22
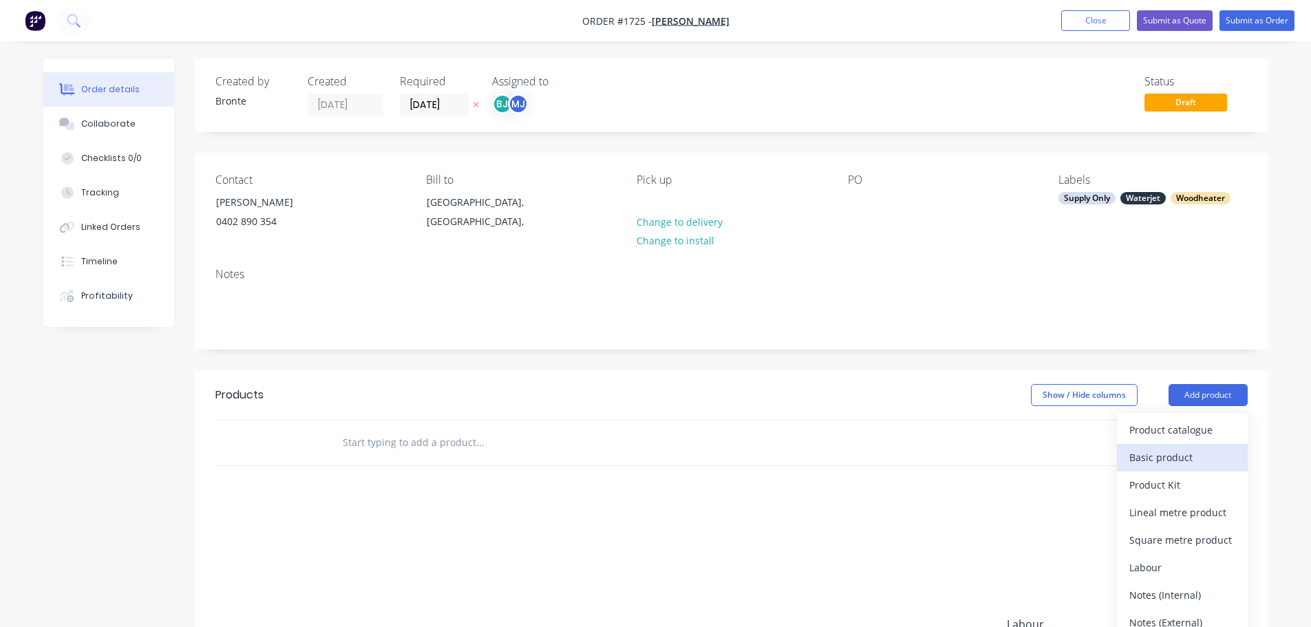
click at [1179, 455] on div "Basic product" at bounding box center [1182, 457] width 106 height 20
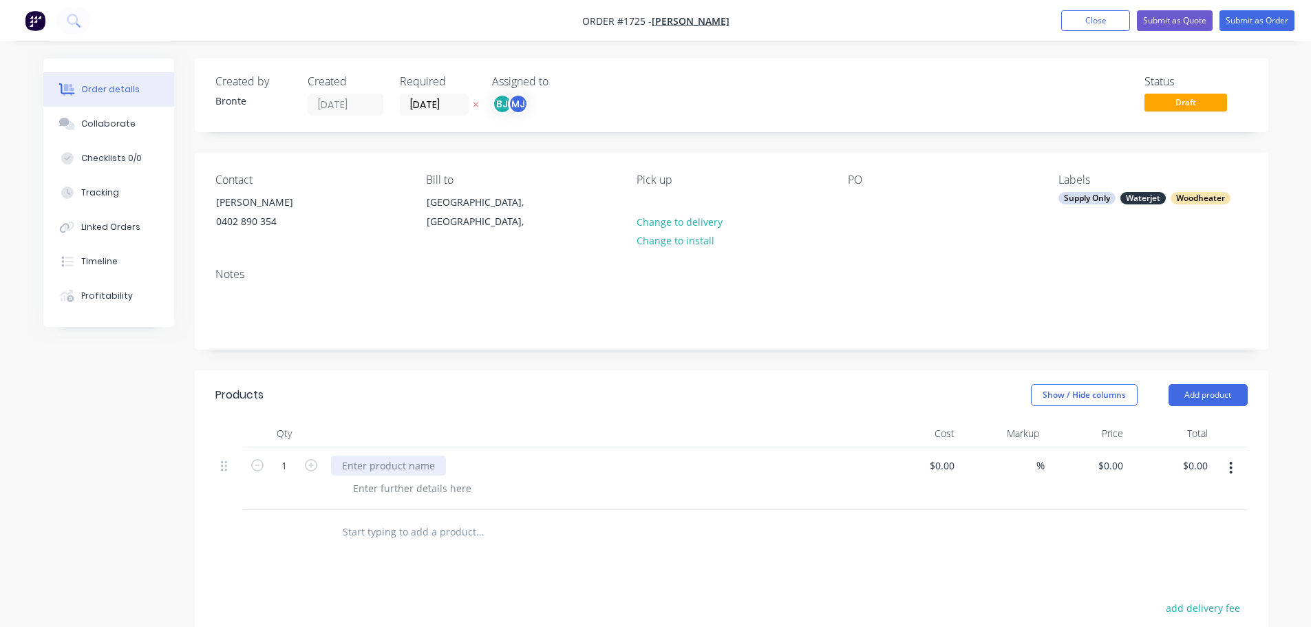
click at [412, 464] on div at bounding box center [388, 466] width 115 height 20
click at [478, 407] on header "Products Show / Hide columns Add product" at bounding box center [732, 395] width 1074 height 50
click at [360, 469] on div "Surfmist ceiling plate to use 6 inch flue" at bounding box center [432, 466] width 202 height 20
click at [403, 420] on div at bounding box center [601, 434] width 551 height 28
click at [441, 489] on div at bounding box center [412, 488] width 140 height 20
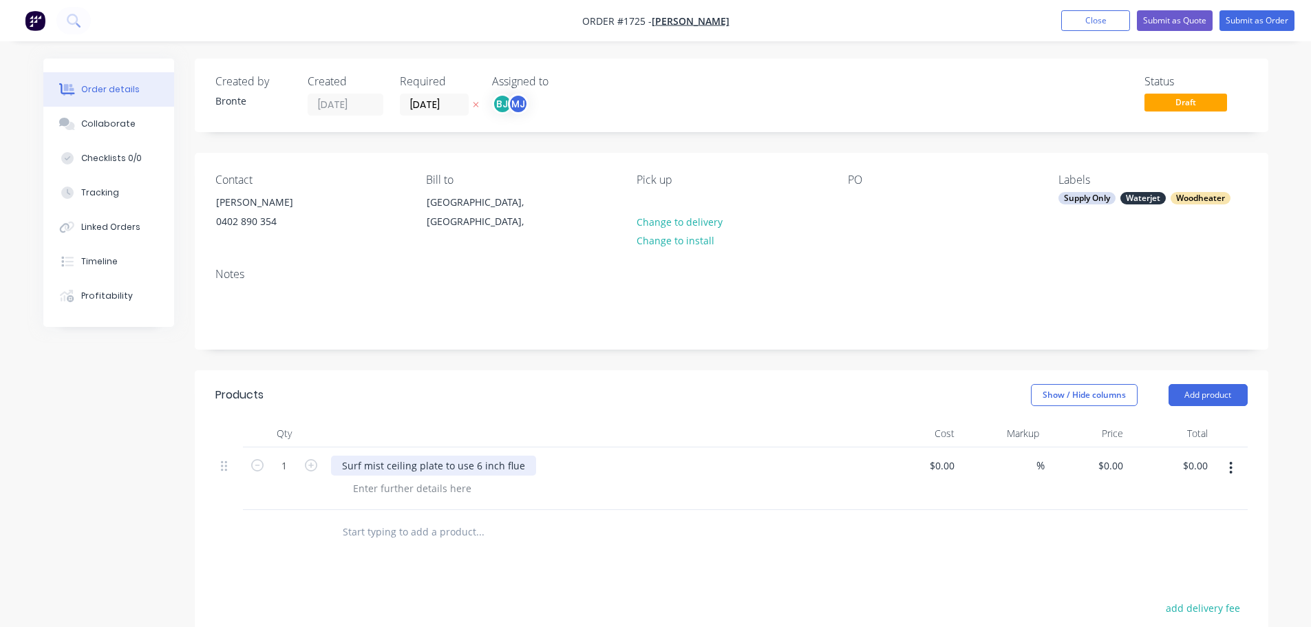
click at [467, 466] on div "Surf mist ceiling plate to use 6 inch flue" at bounding box center [433, 466] width 205 height 20
click at [452, 491] on div at bounding box center [412, 488] width 140 height 20
click at [452, 490] on div at bounding box center [412, 488] width 140 height 20
click at [477, 380] on header "Products Show / Hide columns Add product" at bounding box center [732, 395] width 1074 height 50
click at [435, 488] on div "400mm diameter" at bounding box center [392, 488] width 101 height 20
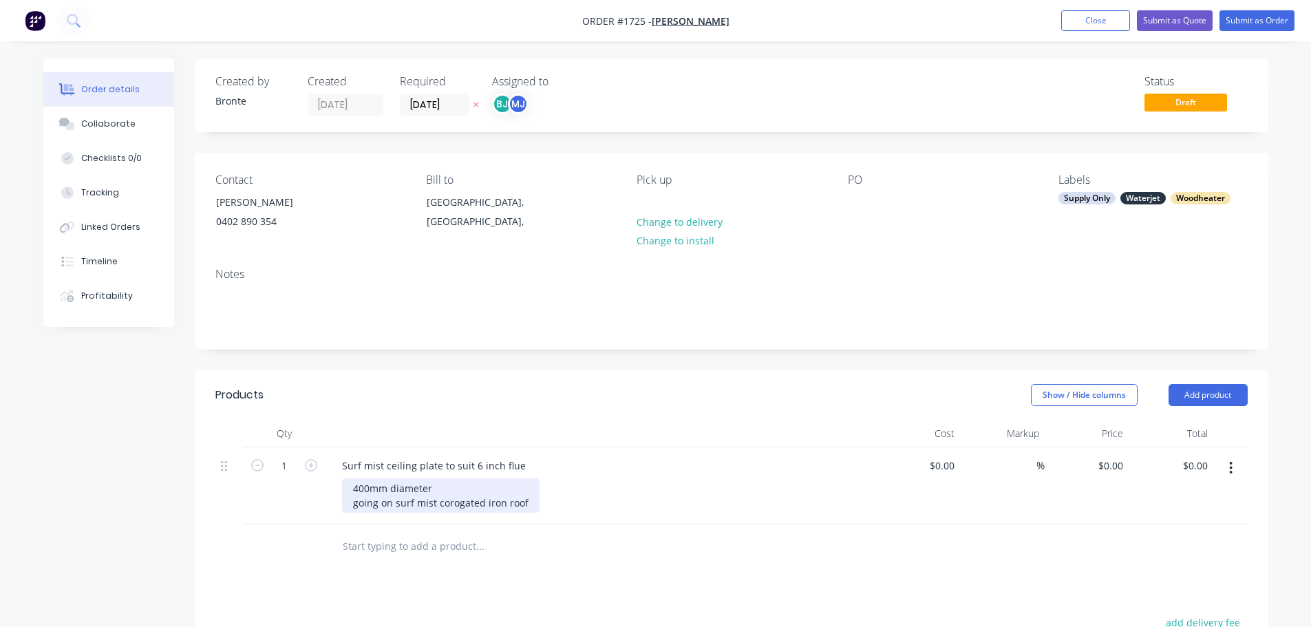
click at [461, 500] on div "400mm diameter going on surf mist corogated iron roof" at bounding box center [441, 495] width 198 height 34
click at [626, 552] on div at bounding box center [537, 547] width 413 height 28
click at [538, 503] on div "400mm diameter going on surf mist corrugated iron roof" at bounding box center [443, 495] width 202 height 34
click at [622, 372] on header "Products Show / Hide columns Add product" at bounding box center [732, 395] width 1074 height 50
click at [1271, 18] on button "Submit as Order" at bounding box center [1257, 20] width 75 height 21
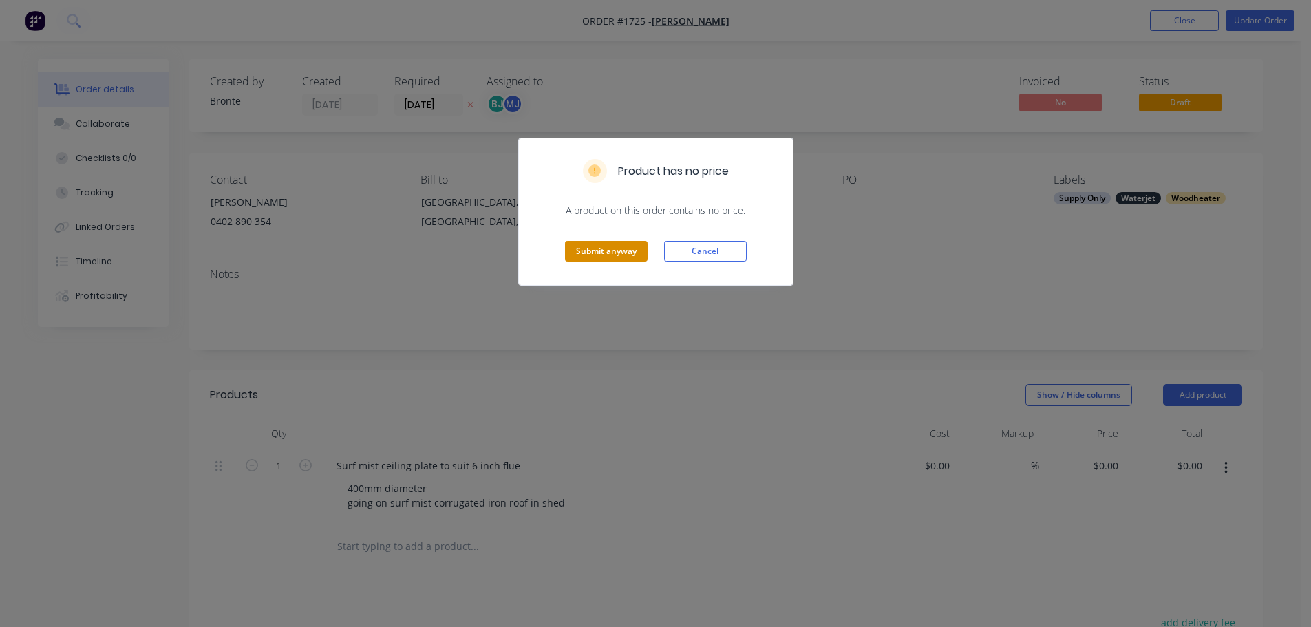
click at [632, 250] on button "Submit anyway" at bounding box center [606, 251] width 83 height 21
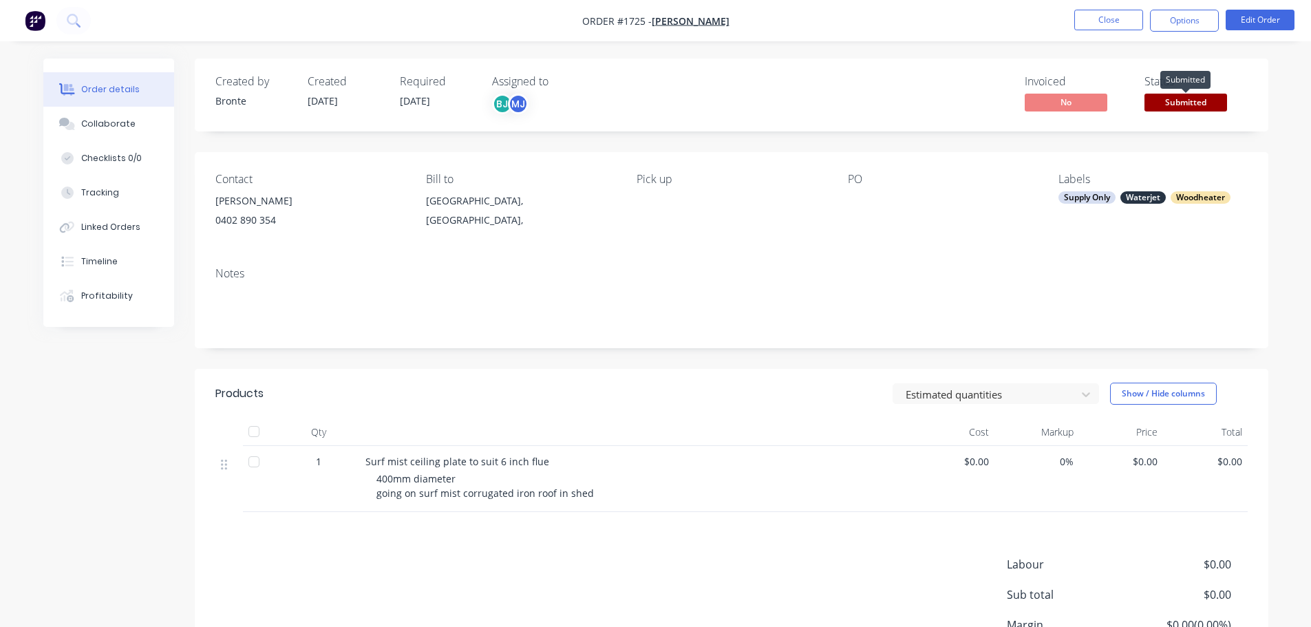
click at [1210, 100] on span "Submitted" at bounding box center [1186, 102] width 83 height 17
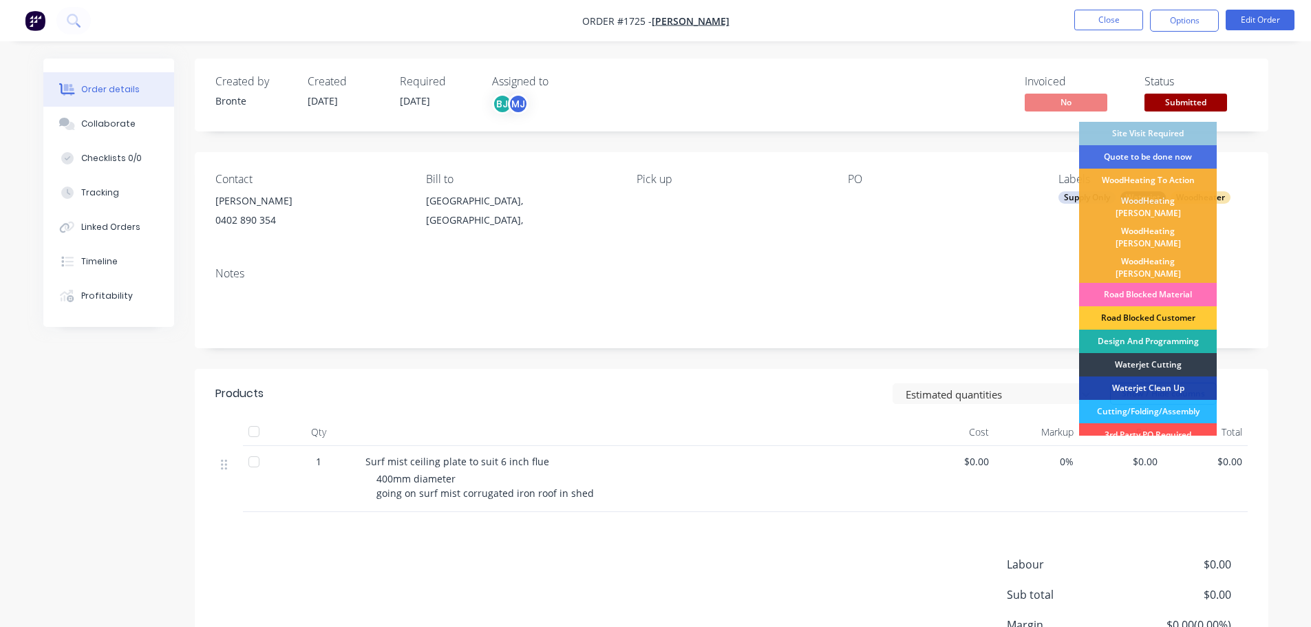
click at [1152, 330] on div "Design And Programming" at bounding box center [1148, 341] width 138 height 23
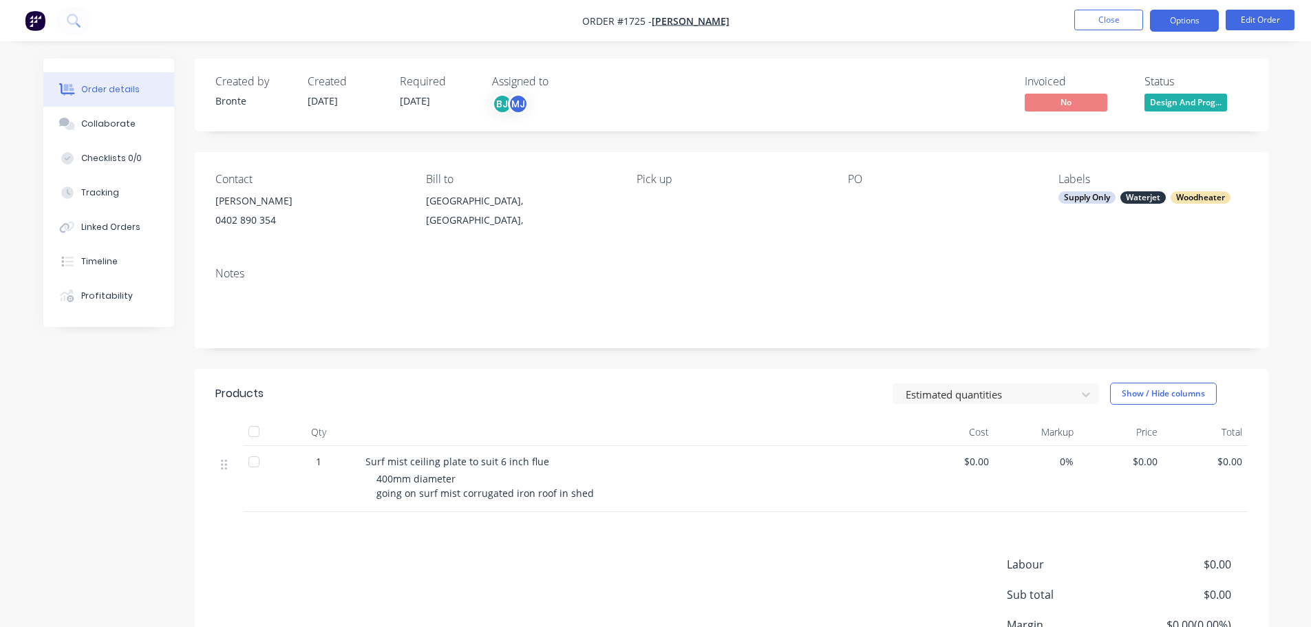
click at [1193, 25] on button "Options" at bounding box center [1184, 21] width 69 height 22
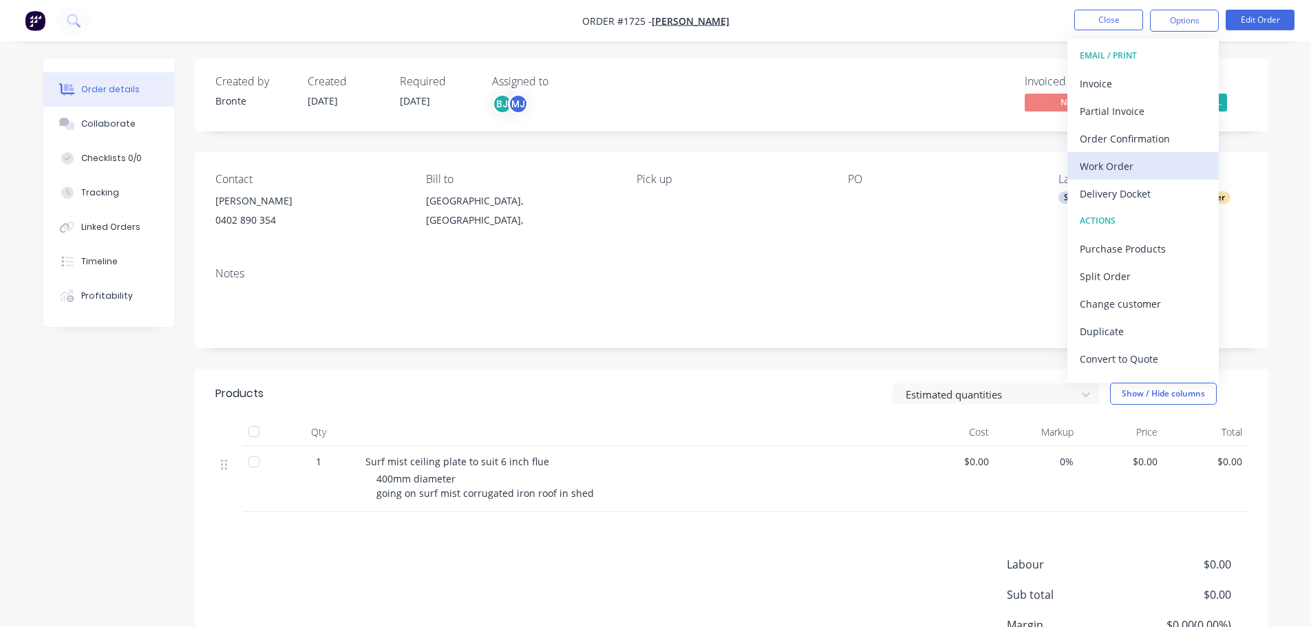
click at [1140, 161] on div "Work Order" at bounding box center [1143, 166] width 127 height 20
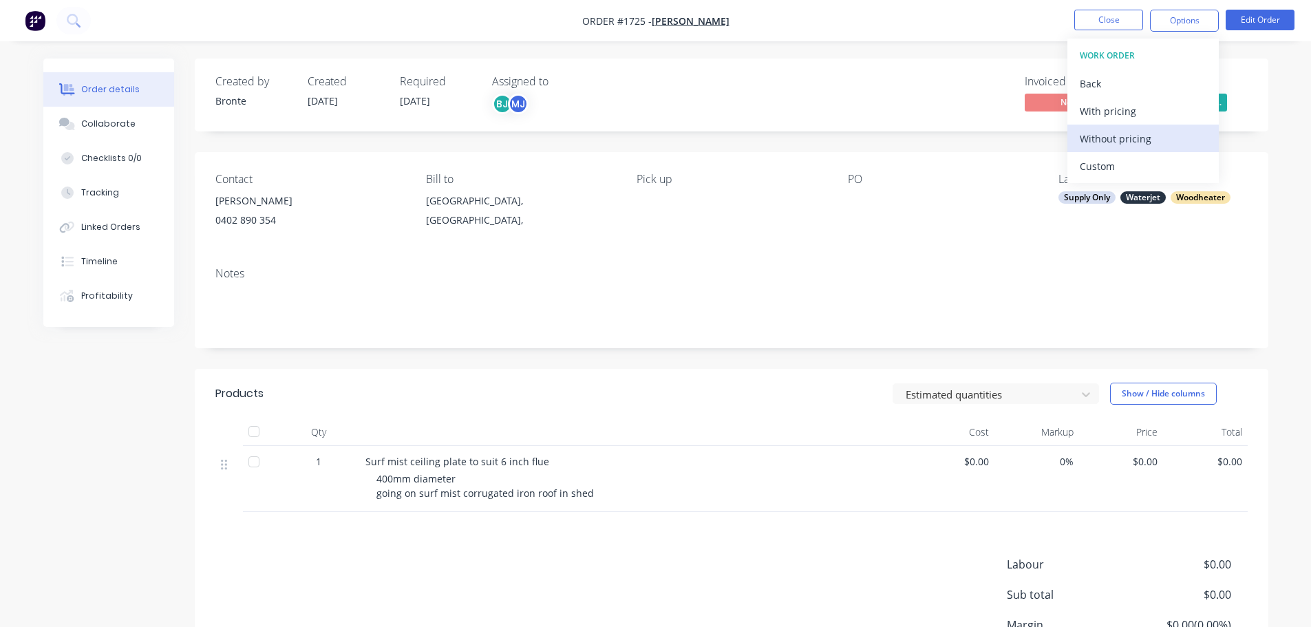
click at [1140, 143] on div "Without pricing" at bounding box center [1143, 139] width 127 height 20
